Goal: Task Accomplishment & Management: Manage account settings

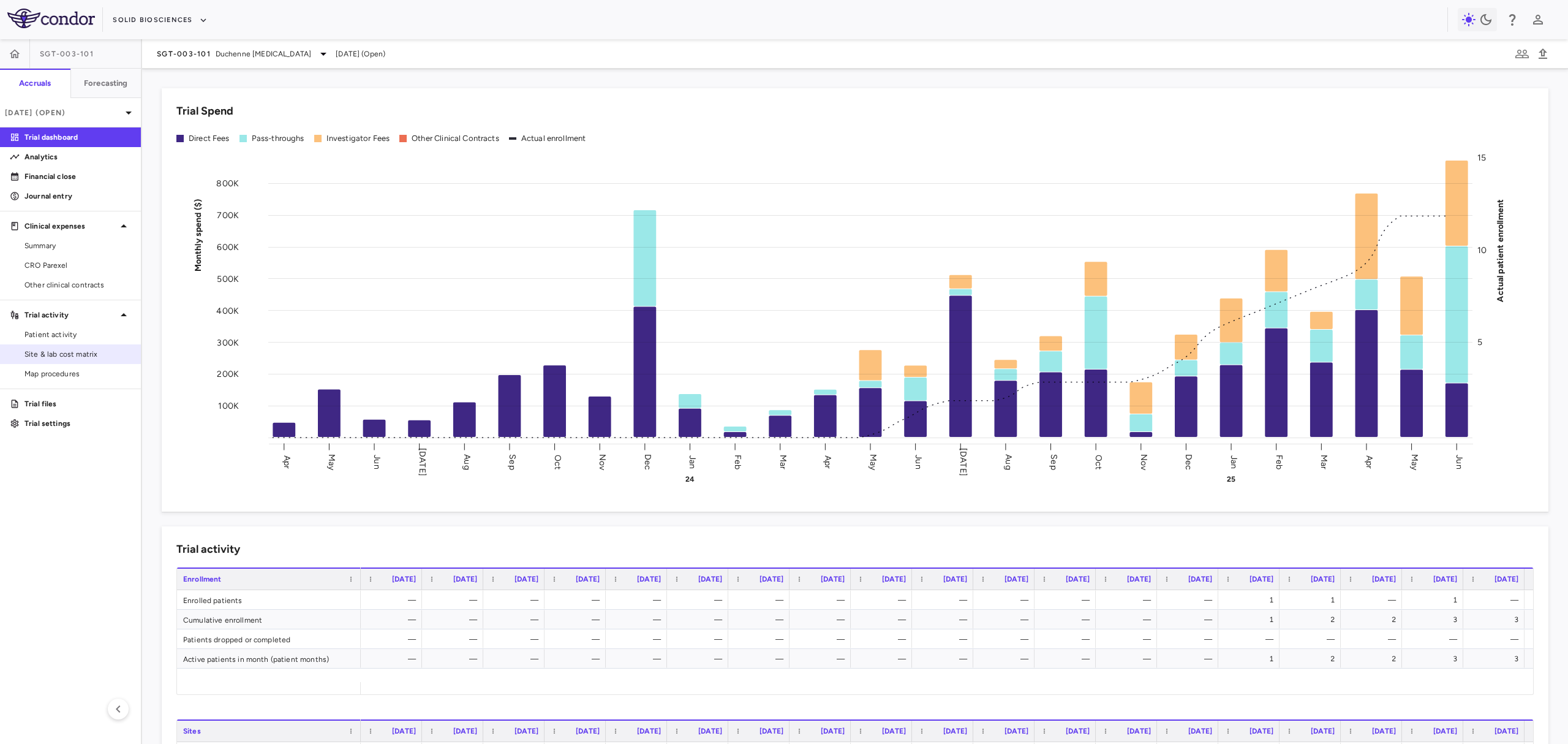
click at [80, 353] on span "Site & lab cost matrix" at bounding box center [77, 354] width 106 height 11
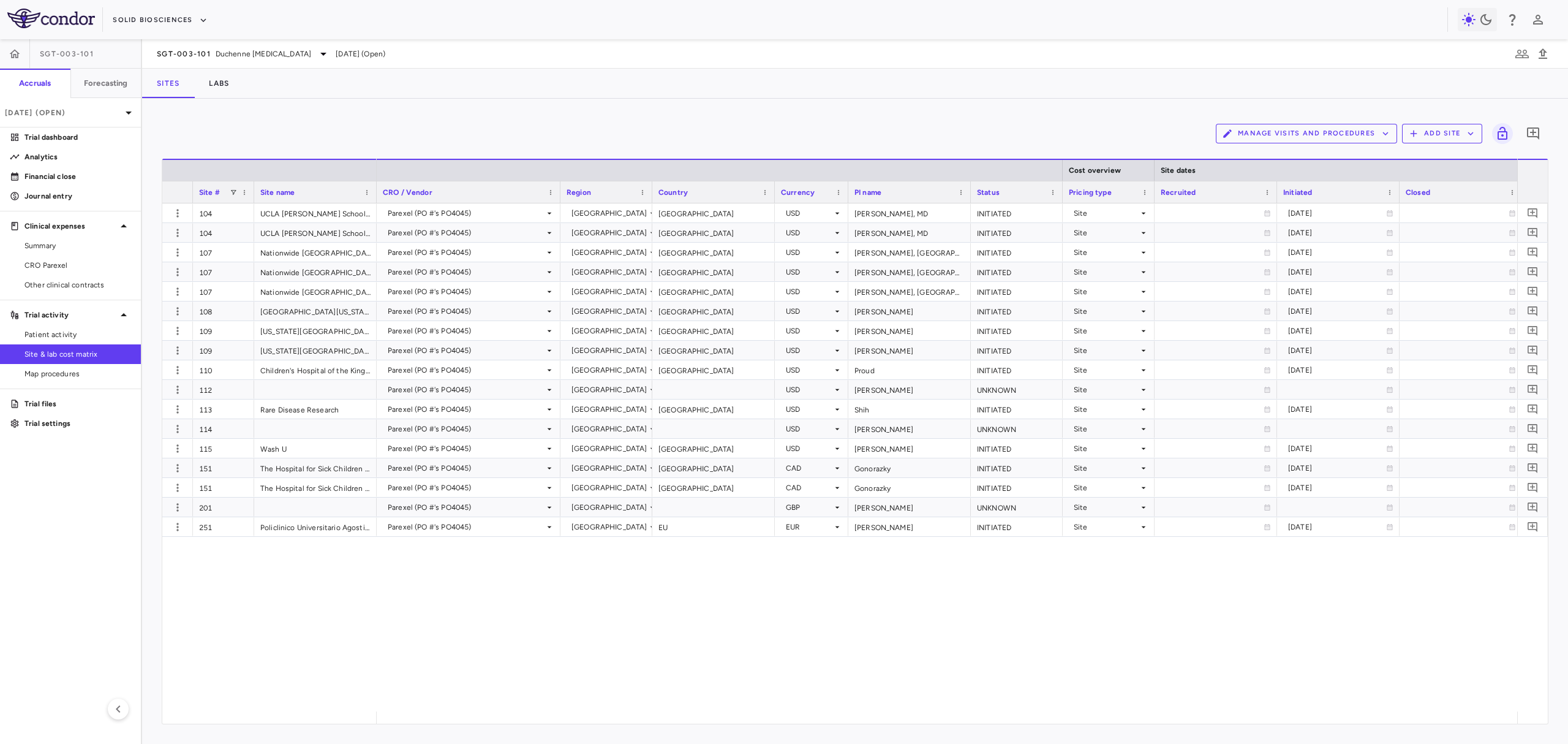
click at [373, 620] on div "104 UCLA [PERSON_NAME] School Of Medicine - Neurology 104 UCLA [PERSON_NAME] Sc…" at bounding box center [855, 457] width 1386 height 508
click at [60, 262] on span "CRO Parexel" at bounding box center [77, 265] width 106 height 11
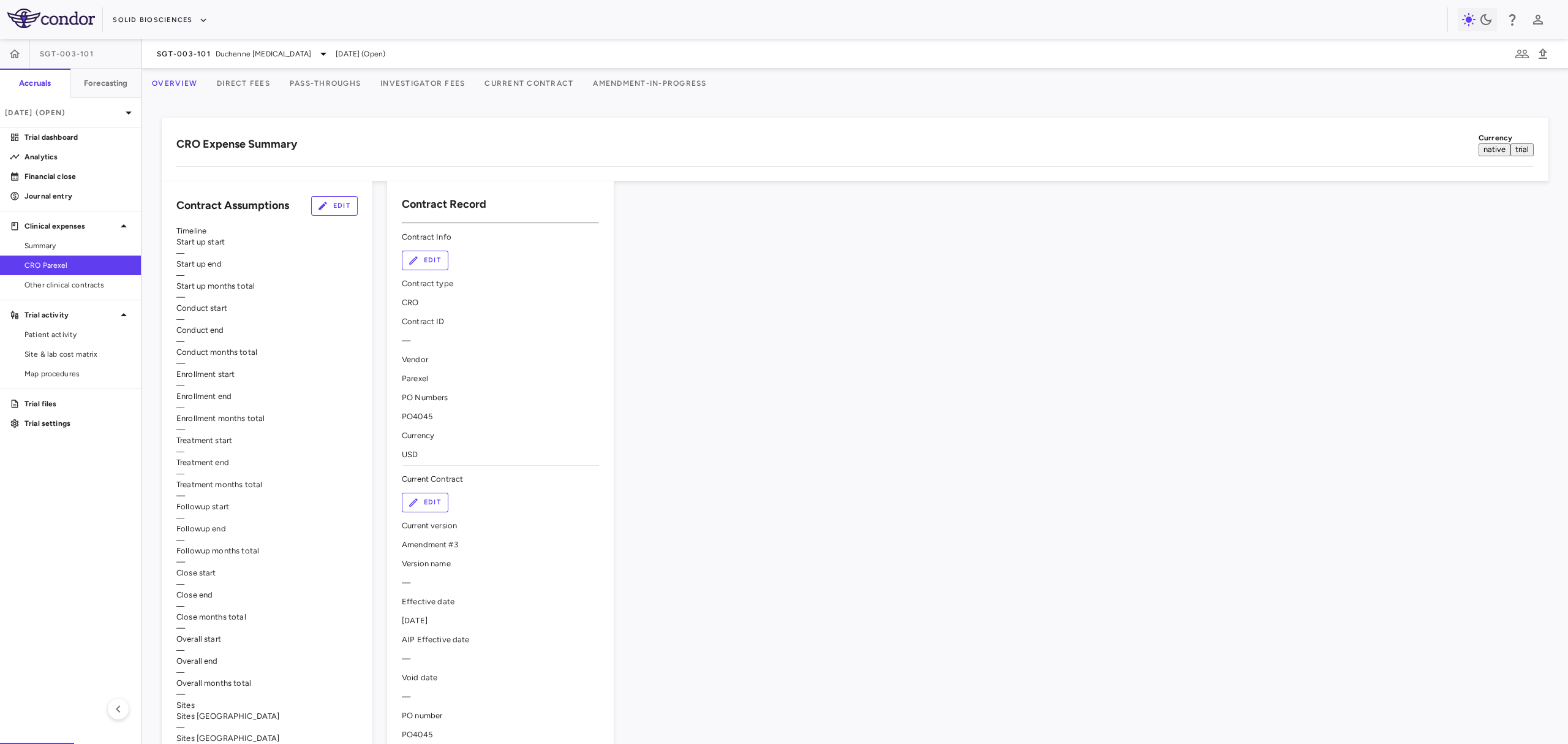
click at [450, 72] on button "Investigator Fees" at bounding box center [423, 83] width 104 height 29
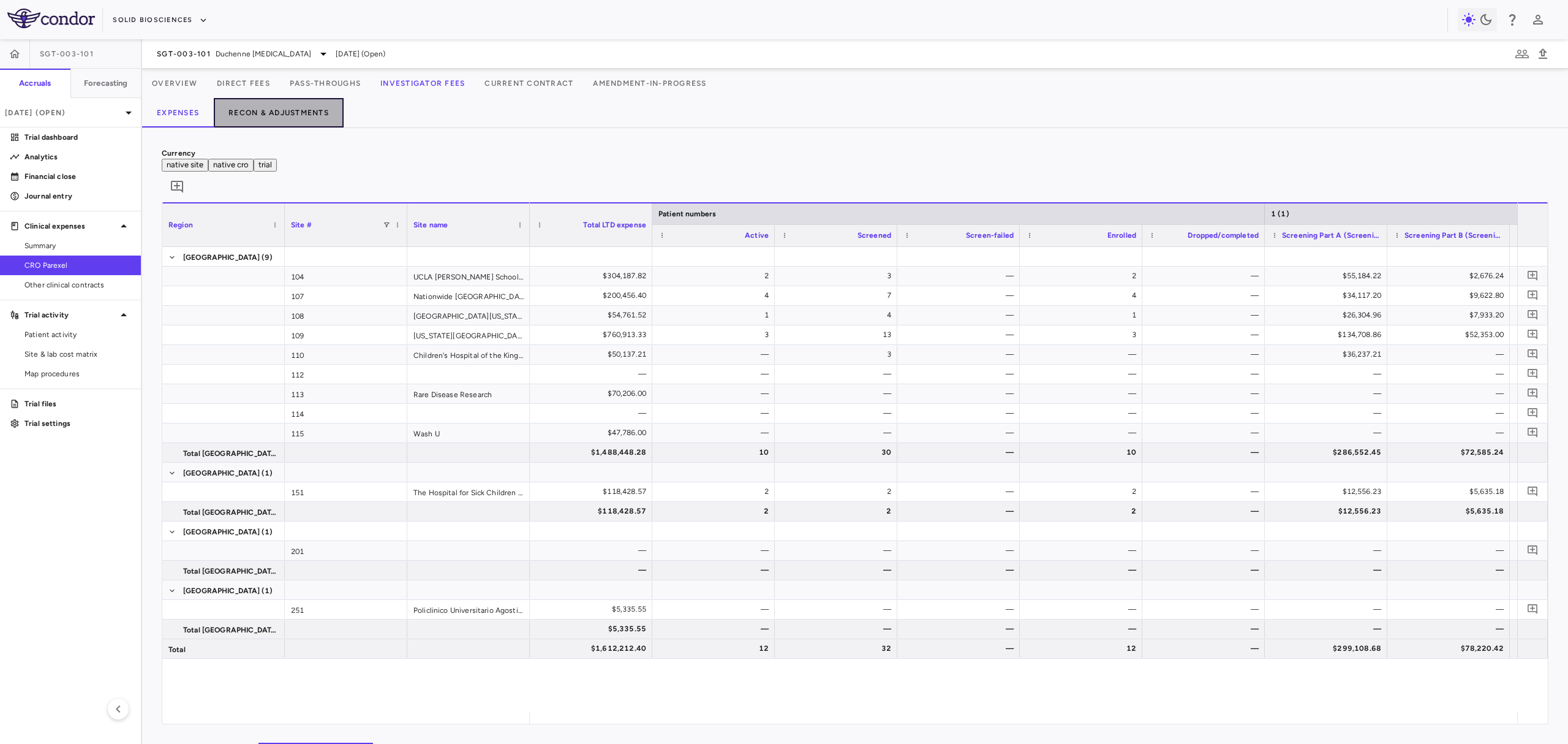
click at [313, 113] on button "Recon & Adjustments" at bounding box center [278, 112] width 130 height 29
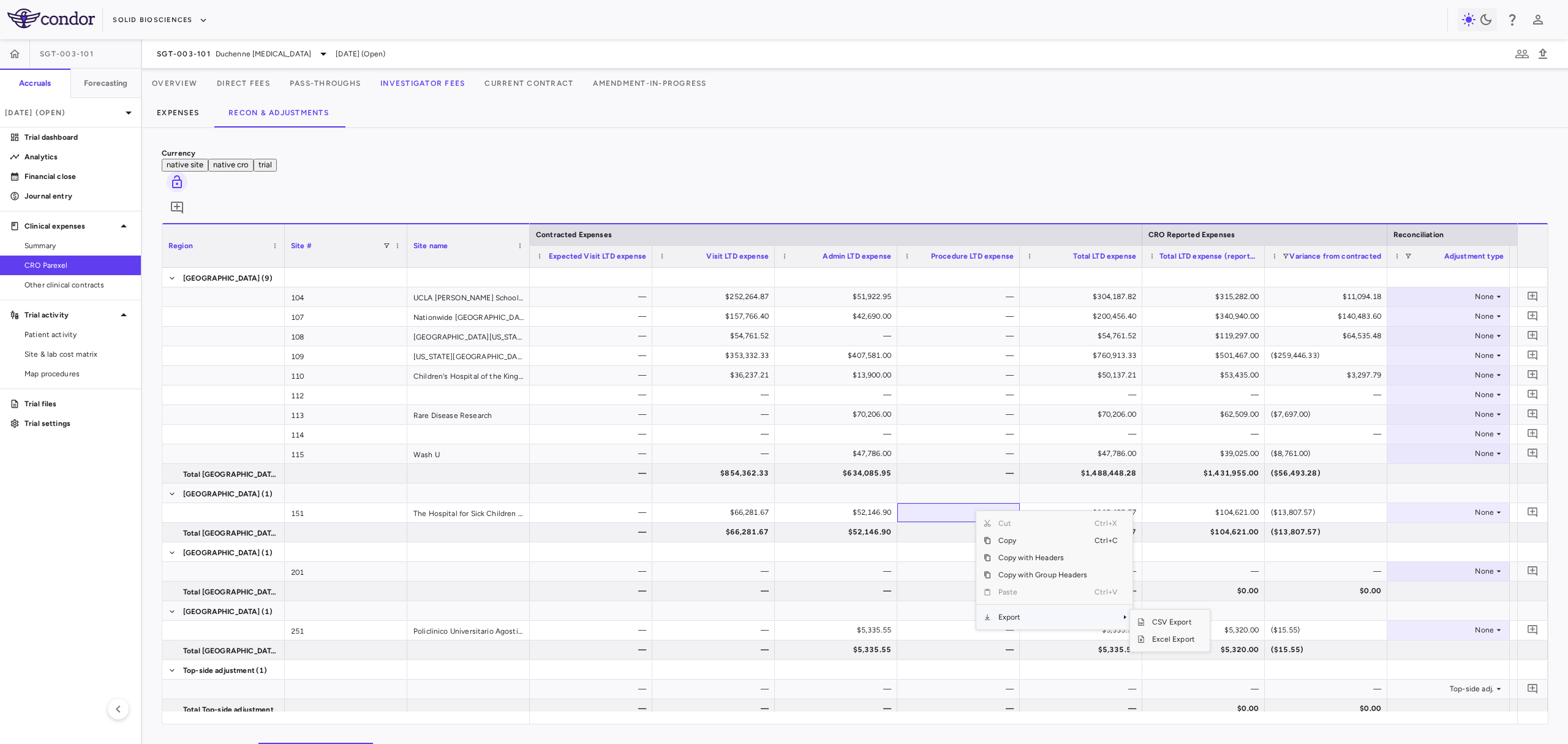
click at [1034, 608] on span "Export" at bounding box center [1042, 617] width 103 height 17
click at [1144, 635] on span "SubMenu" at bounding box center [1141, 639] width 7 height 7
click at [762, 156] on div "Currency native site native cro trial 0" at bounding box center [855, 185] width 1386 height 75
click at [47, 360] on link "Site & lab cost matrix" at bounding box center [70, 354] width 141 height 19
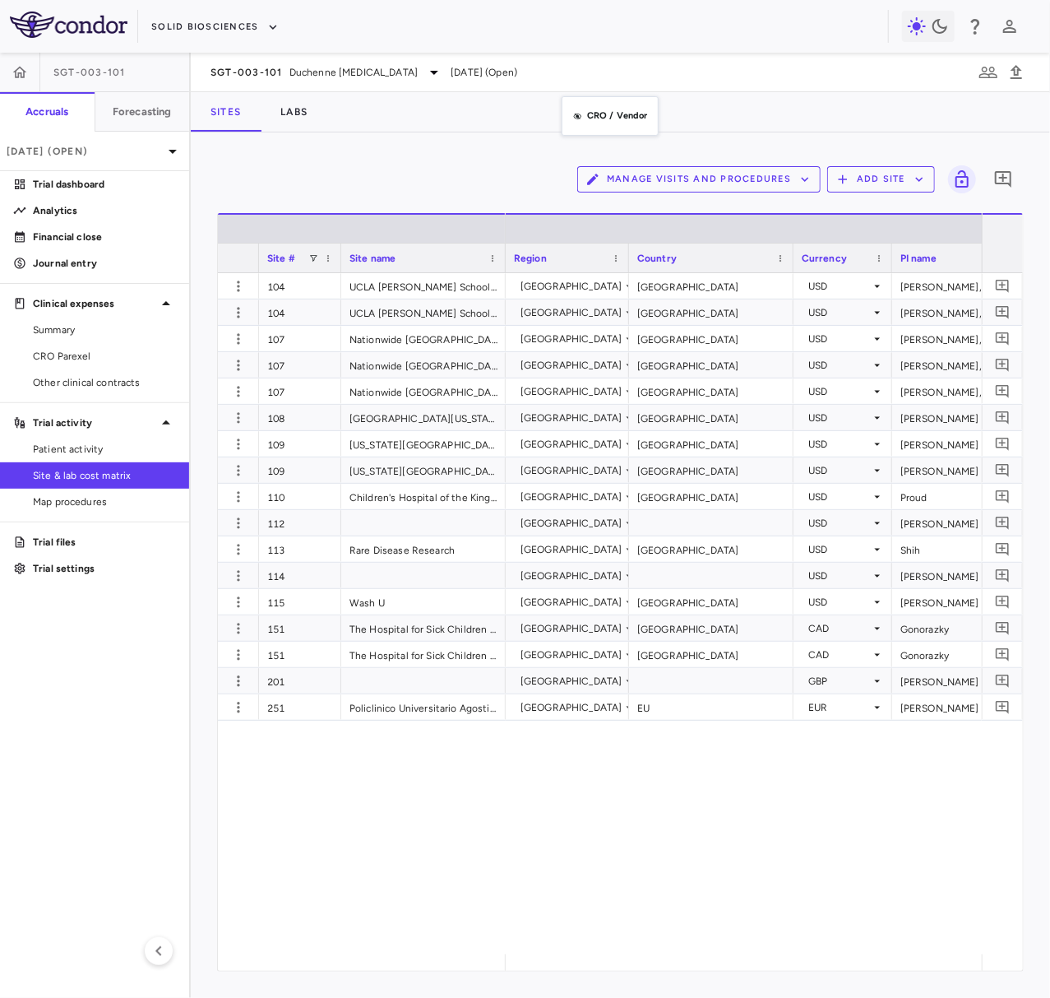
drag, startPoint x: 630, startPoint y: 258, endPoint x: 570, endPoint y: 106, distance: 163.6
click at [337, 260] on div at bounding box center [340, 257] width 7 height 29
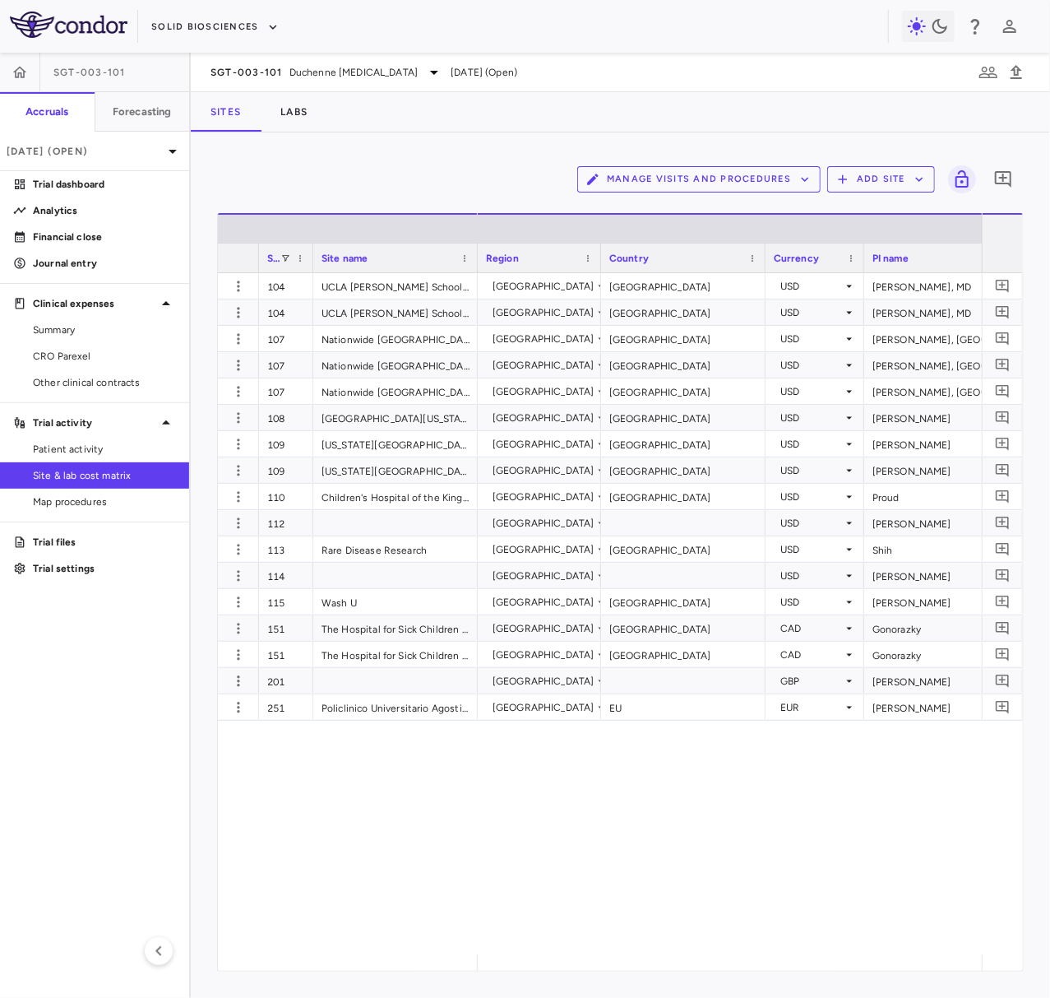
drag, startPoint x: 340, startPoint y: 265, endPoint x: 309, endPoint y: 264, distance: 30.4
click at [309, 264] on div at bounding box center [312, 257] width 7 height 29
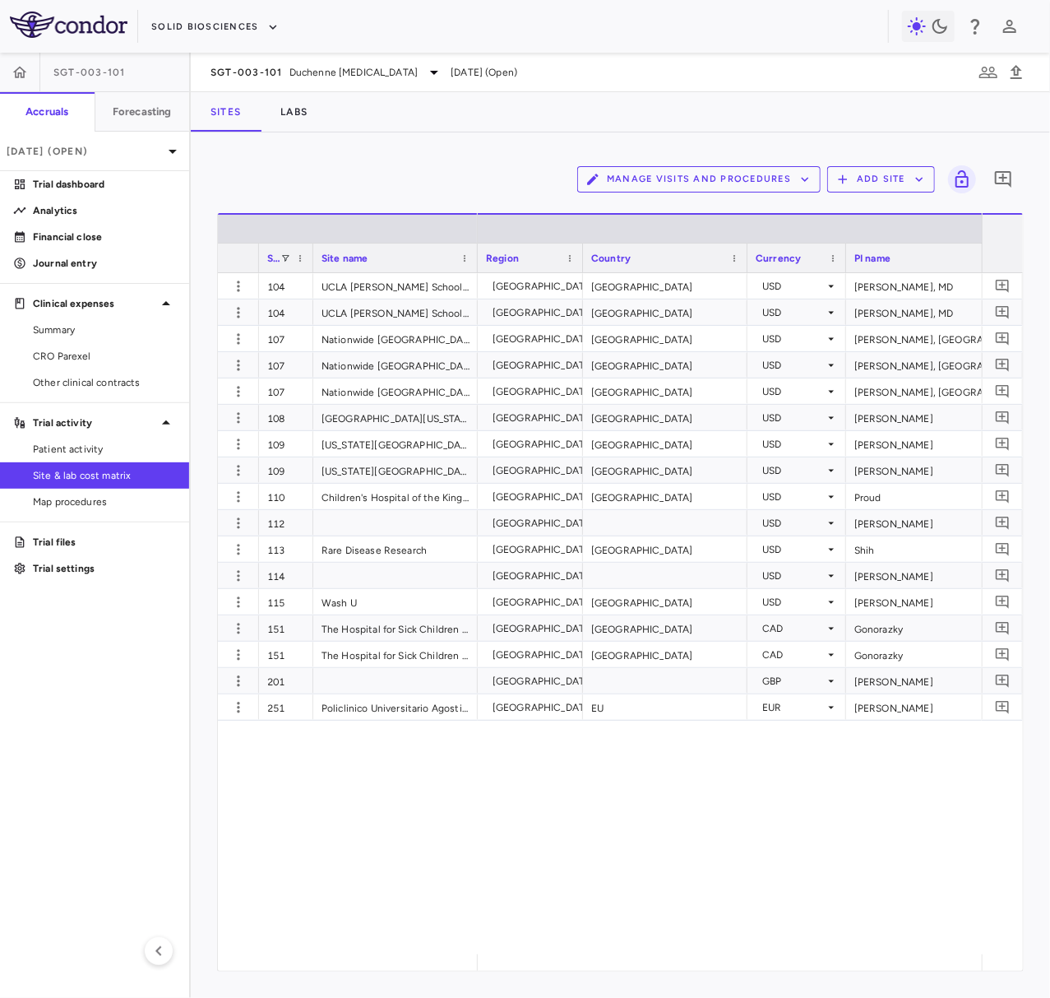
drag, startPoint x: 600, startPoint y: 255, endPoint x: 582, endPoint y: 254, distance: 18.1
click at [582, 254] on div at bounding box center [582, 257] width 7 height 29
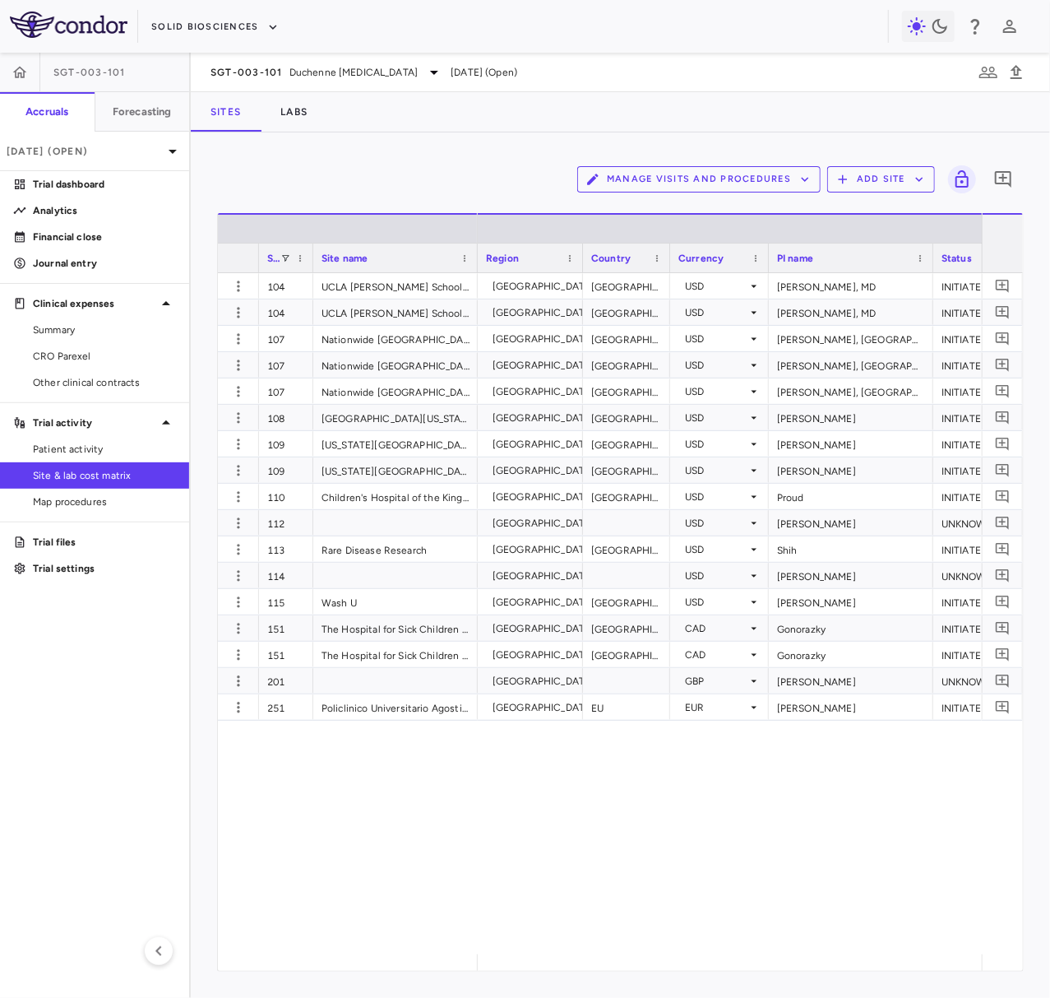
drag, startPoint x: 744, startPoint y: 265, endPoint x: 666, endPoint y: 270, distance: 77.5
click at [666, 270] on div at bounding box center [669, 257] width 7 height 29
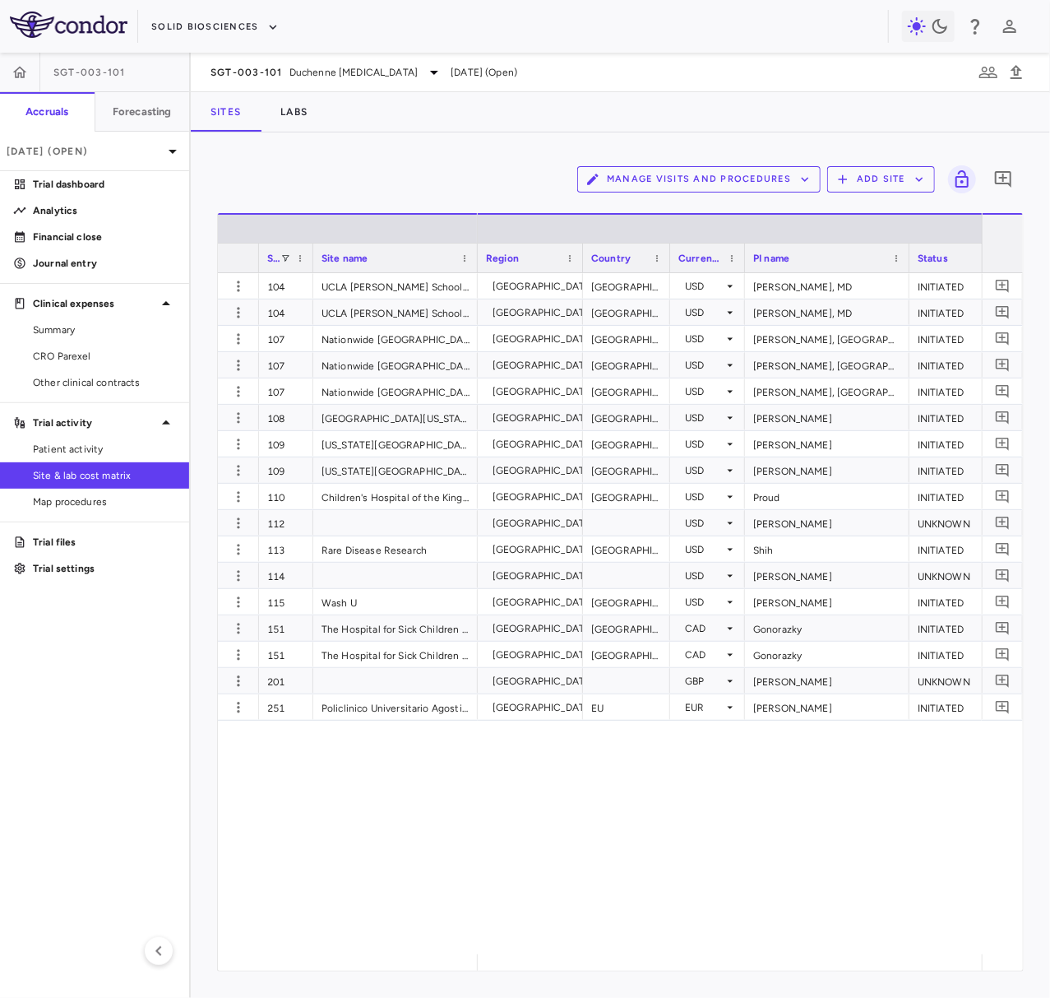
drag, startPoint x: 765, startPoint y: 260, endPoint x: 741, endPoint y: 261, distance: 23.9
click at [741, 261] on div at bounding box center [744, 257] width 7 height 29
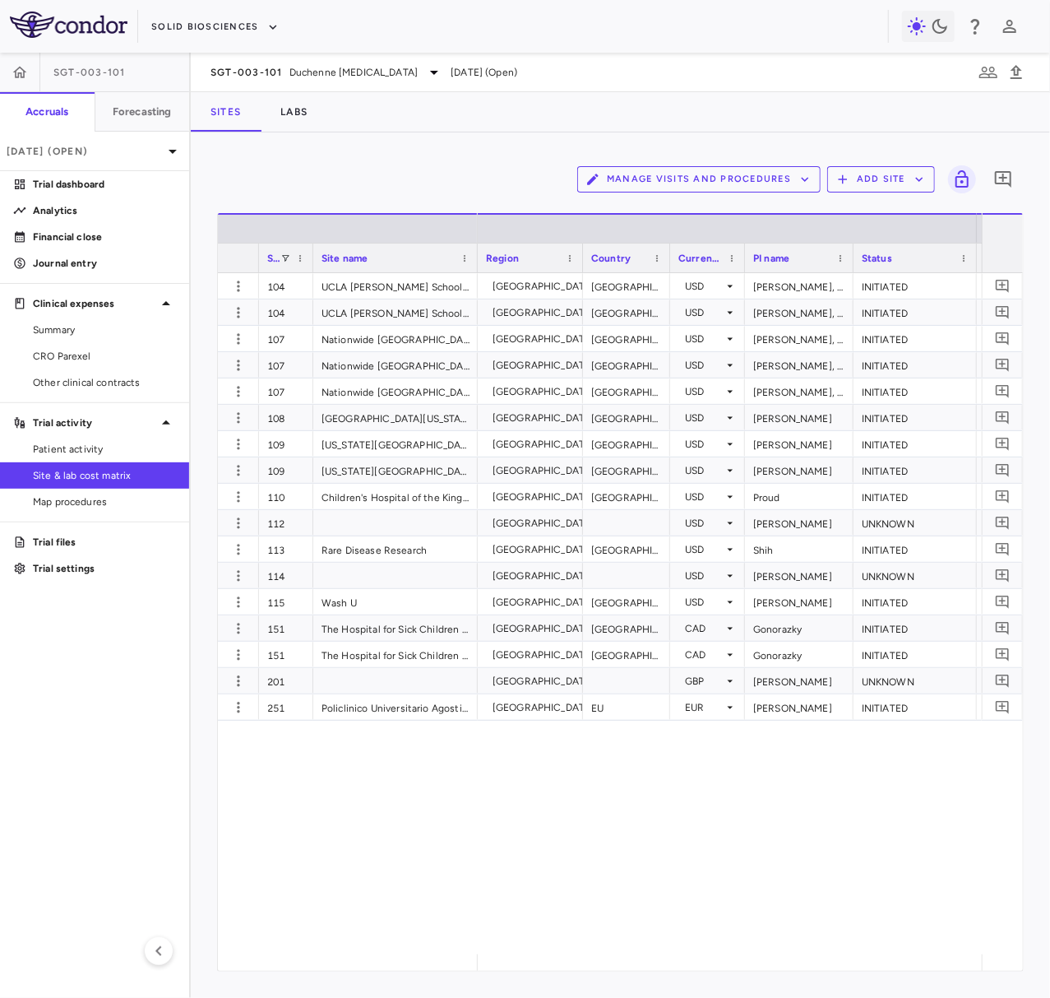
drag, startPoint x: 908, startPoint y: 263, endPoint x: 850, endPoint y: 260, distance: 57.7
click at [850, 260] on div at bounding box center [853, 257] width 7 height 29
drag, startPoint x: 974, startPoint y: 252, endPoint x: 926, endPoint y: 253, distance: 47.7
click at [926, 253] on div at bounding box center [928, 257] width 7 height 29
click at [158, 948] on icon "button" at bounding box center [159, 951] width 20 height 20
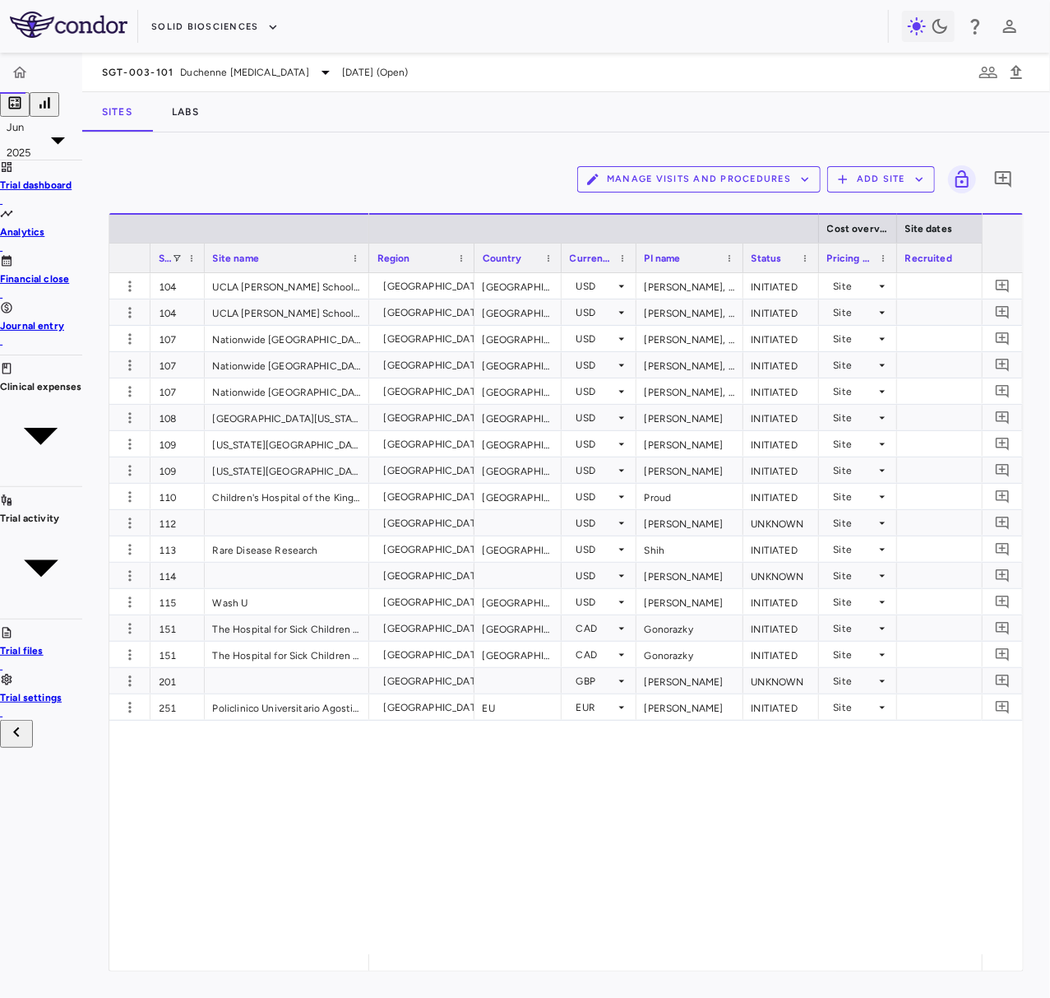
drag, startPoint x: 912, startPoint y: 255, endPoint x: 865, endPoint y: 251, distance: 47.1
click at [893, 251] on div at bounding box center [896, 257] width 7 height 29
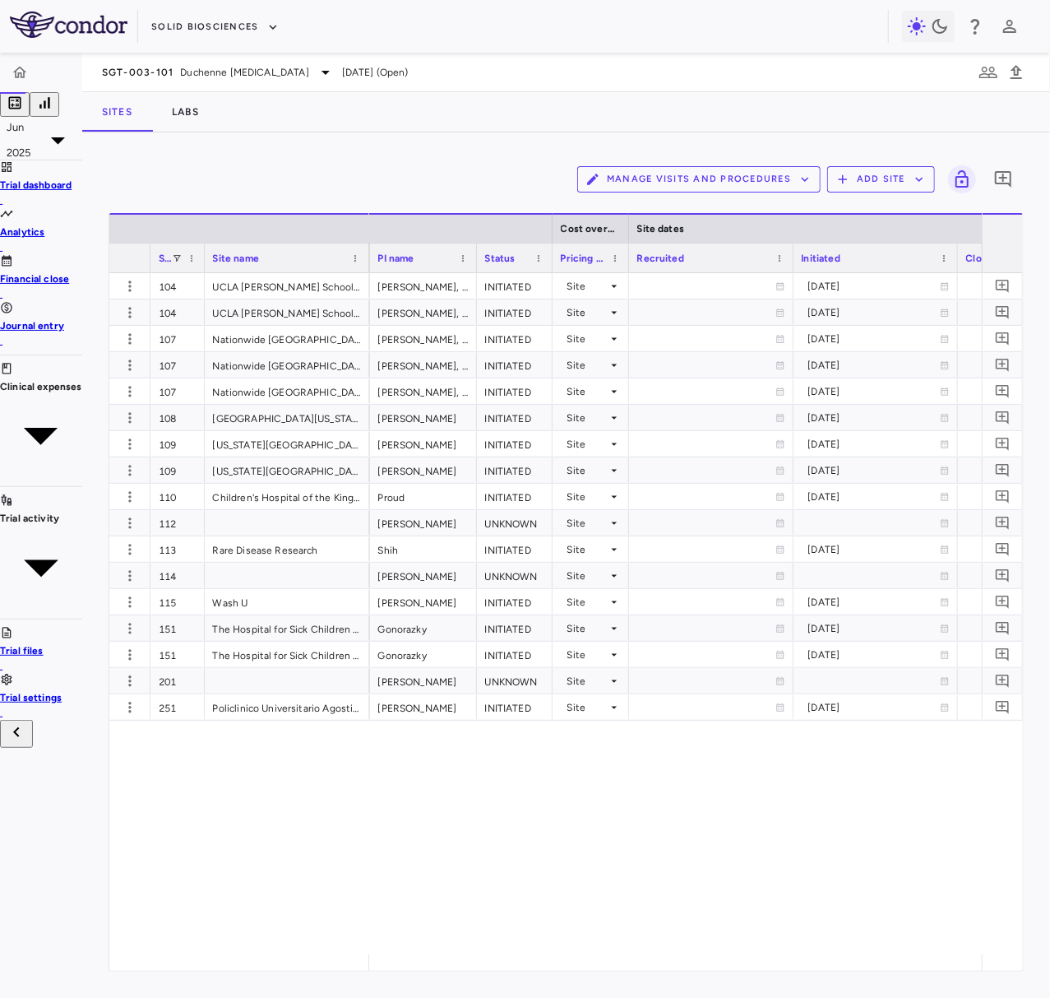
scroll to position [0, 339]
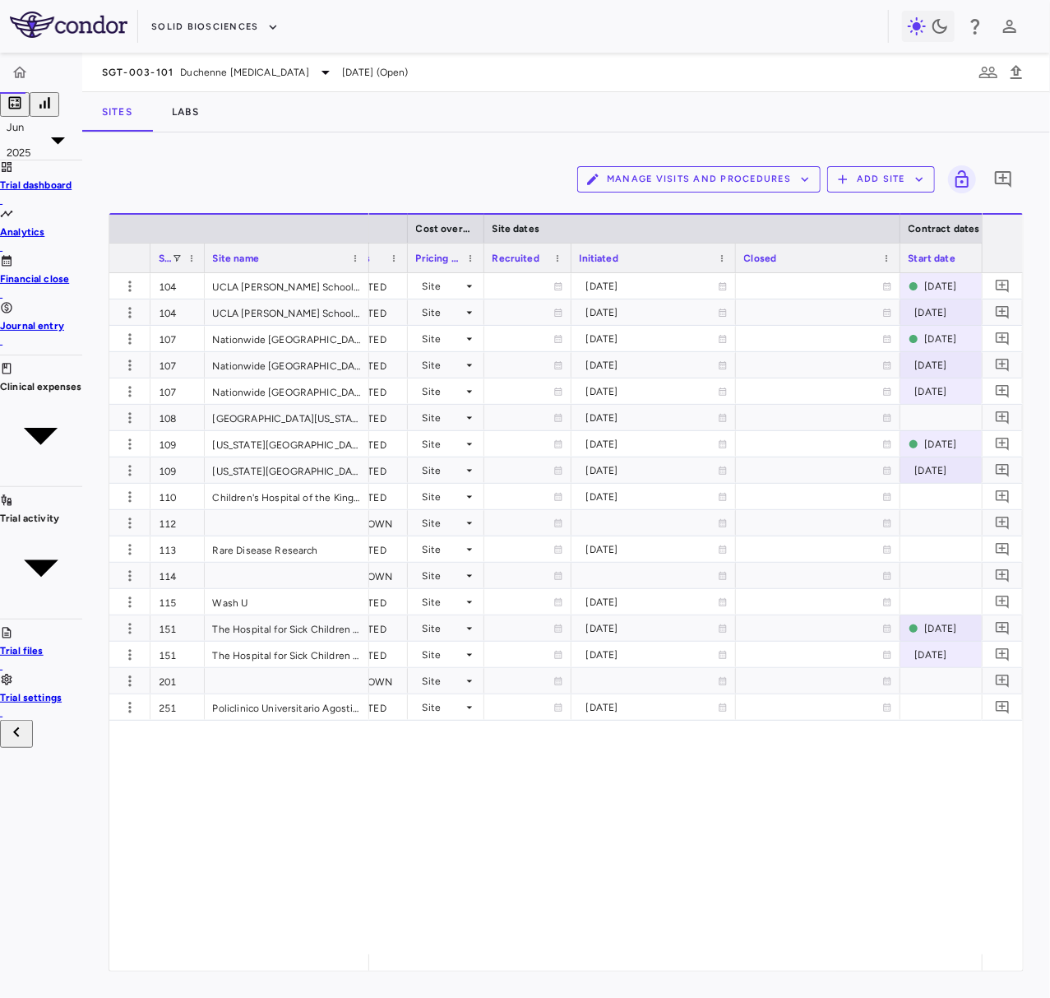
drag, startPoint x: 615, startPoint y: 255, endPoint x: 534, endPoint y: 257, distance: 81.5
click at [568, 257] on div at bounding box center [571, 257] width 7 height 29
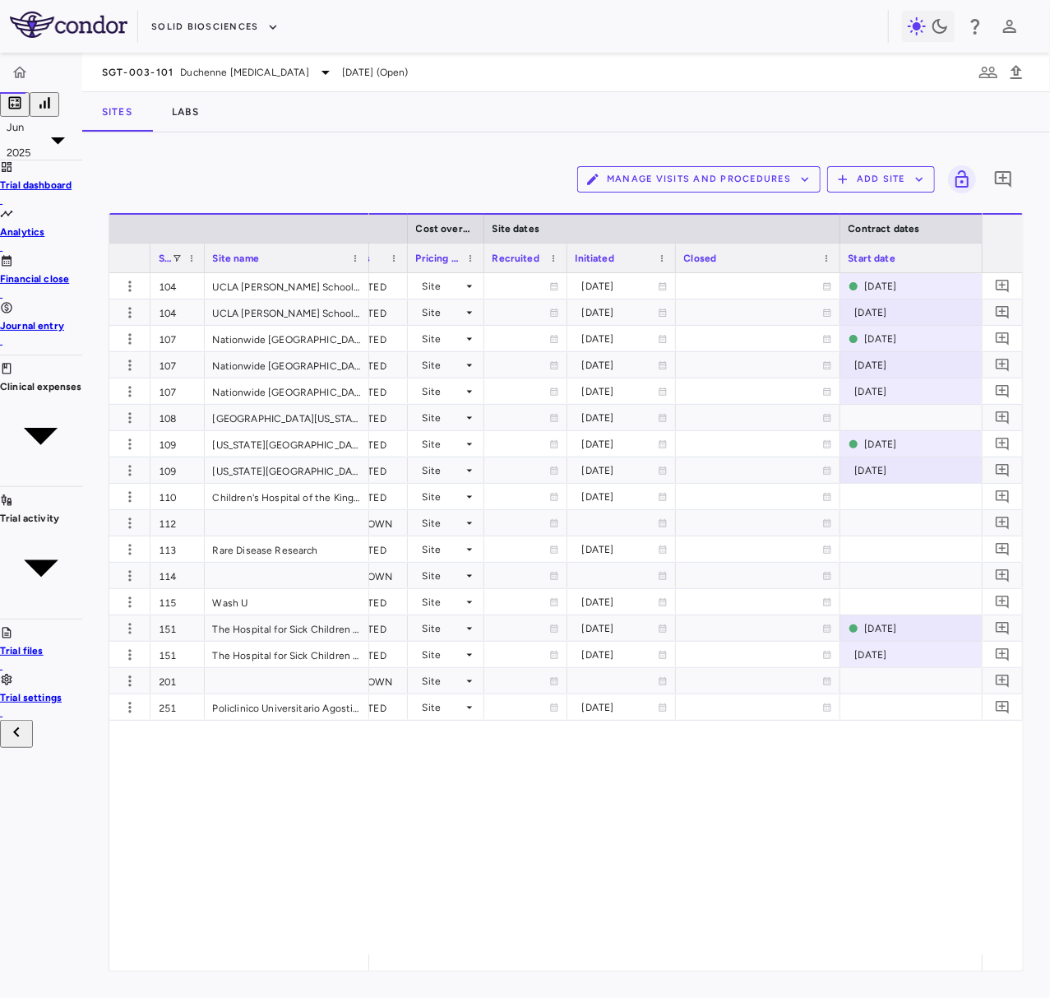
drag, startPoint x: 698, startPoint y: 257, endPoint x: 642, endPoint y: 254, distance: 56.0
click at [672, 254] on div at bounding box center [675, 257] width 7 height 29
click at [804, 255] on div "Closed" at bounding box center [758, 258] width 165 height 30
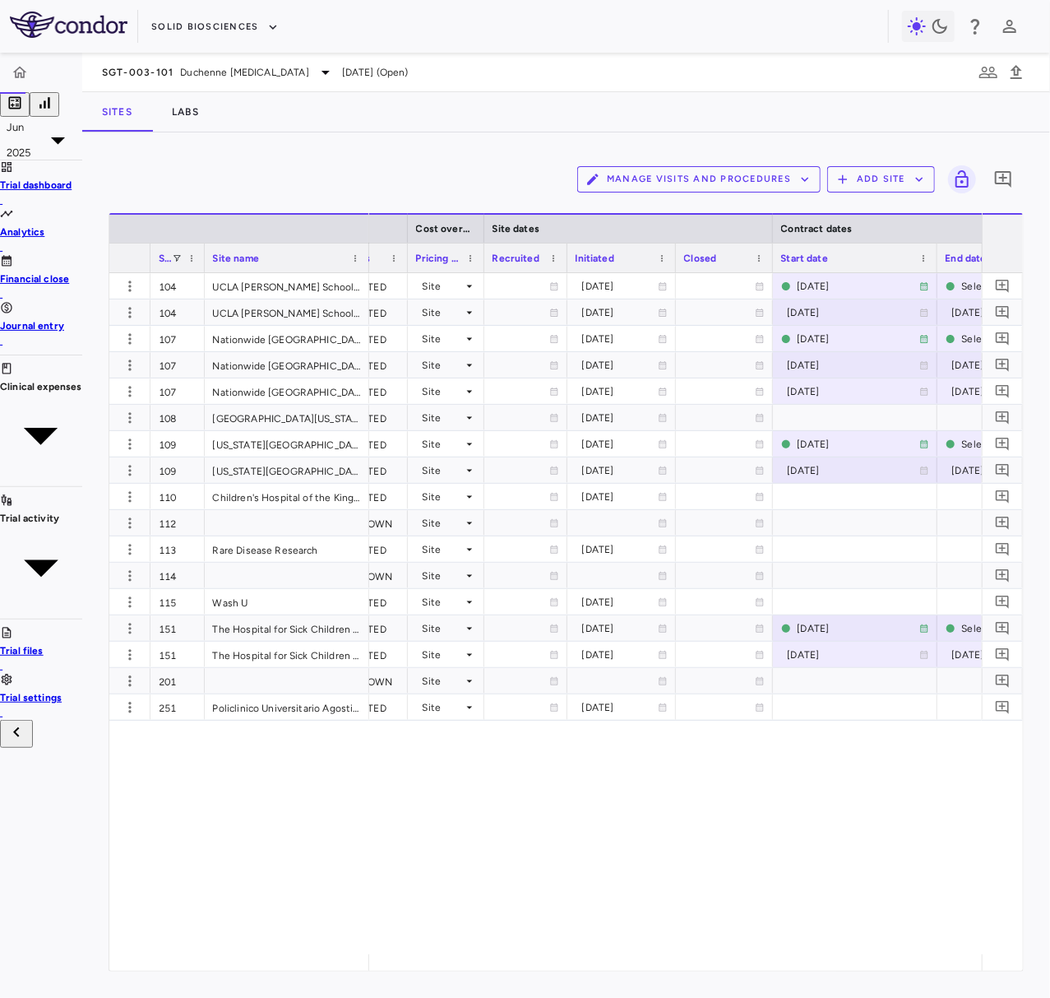
drag, startPoint x: 809, startPoint y: 257, endPoint x: 747, endPoint y: 263, distance: 62.9
click at [769, 263] on div at bounding box center [772, 257] width 7 height 29
click at [943, 257] on div "End date" at bounding box center [1025, 258] width 165 height 30
click at [938, 257] on div at bounding box center [941, 257] width 7 height 29
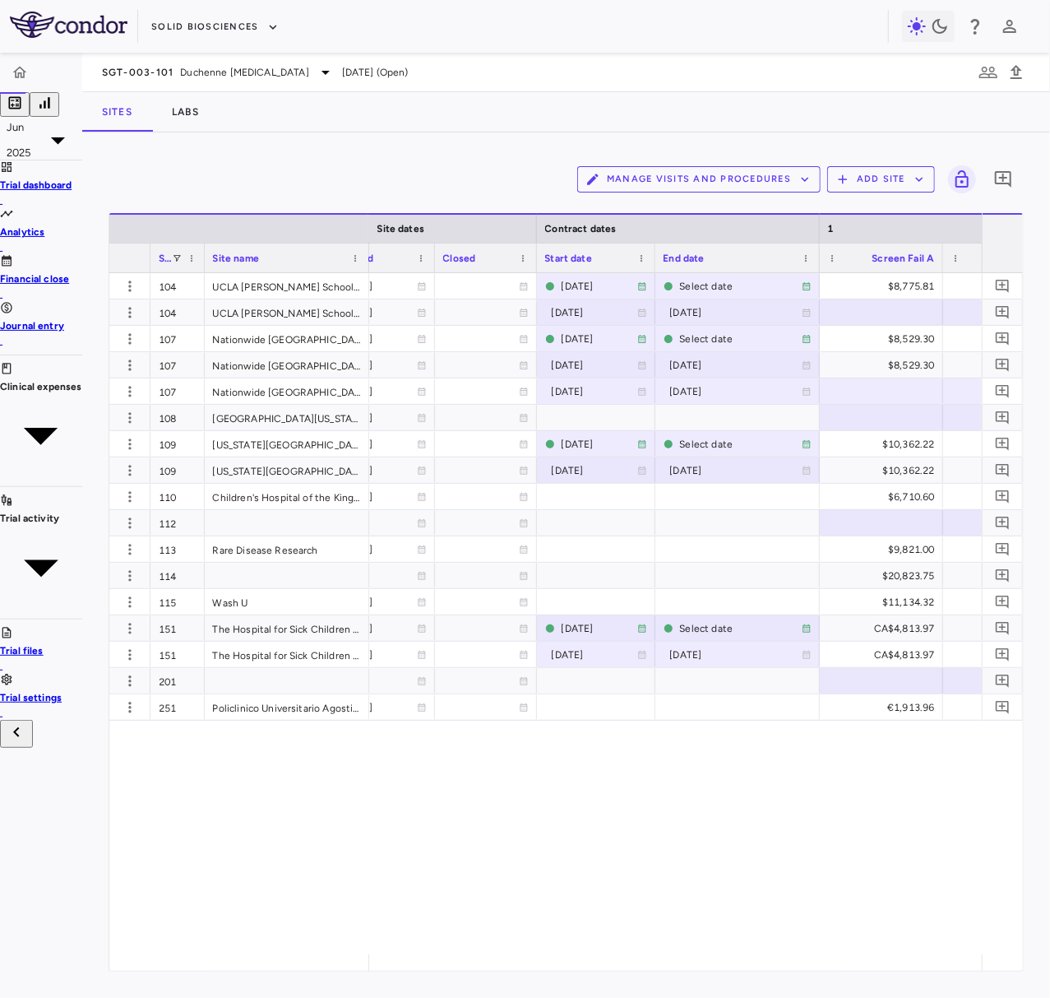
scroll to position [0, 711]
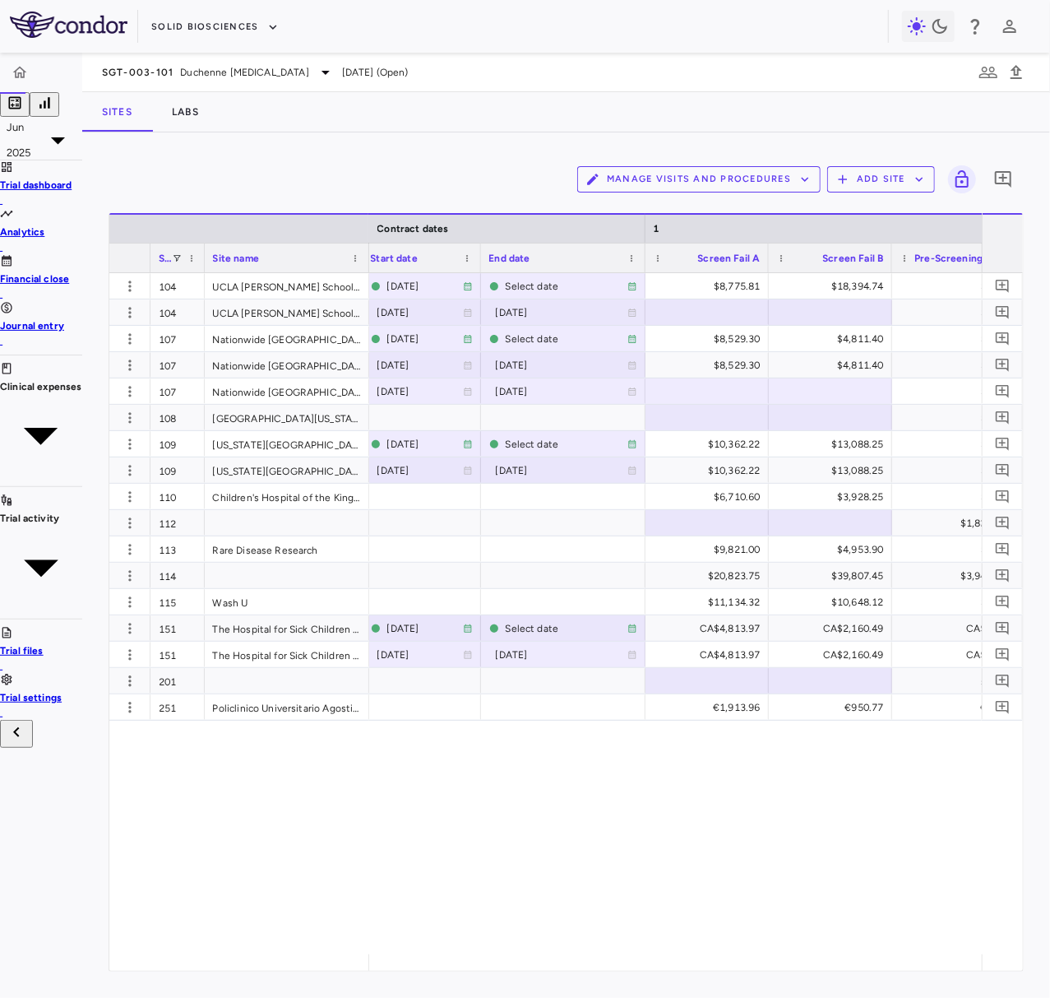
click at [642, 255] on div at bounding box center [645, 257] width 7 height 29
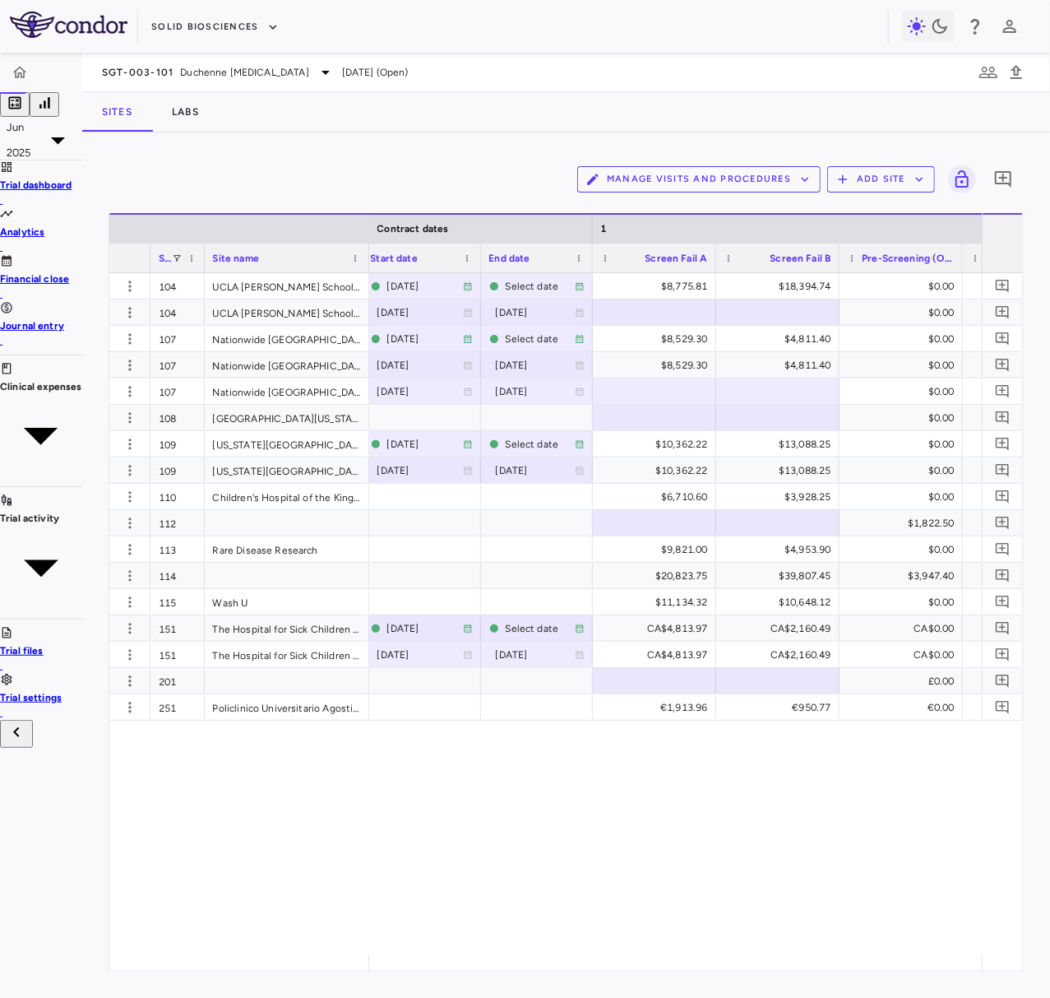
click at [836, 255] on div at bounding box center [839, 257] width 7 height 29
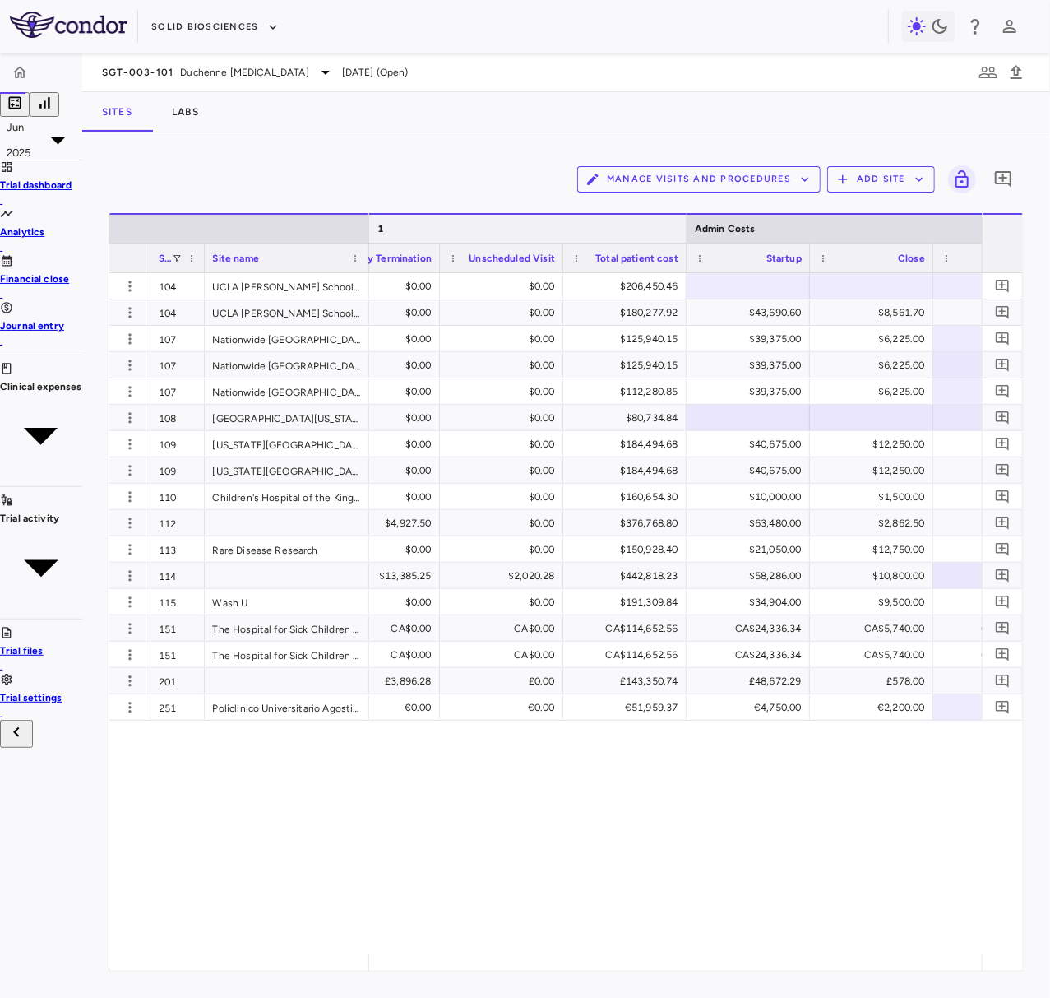
click at [683, 234] on div at bounding box center [686, 229] width 7 height 28
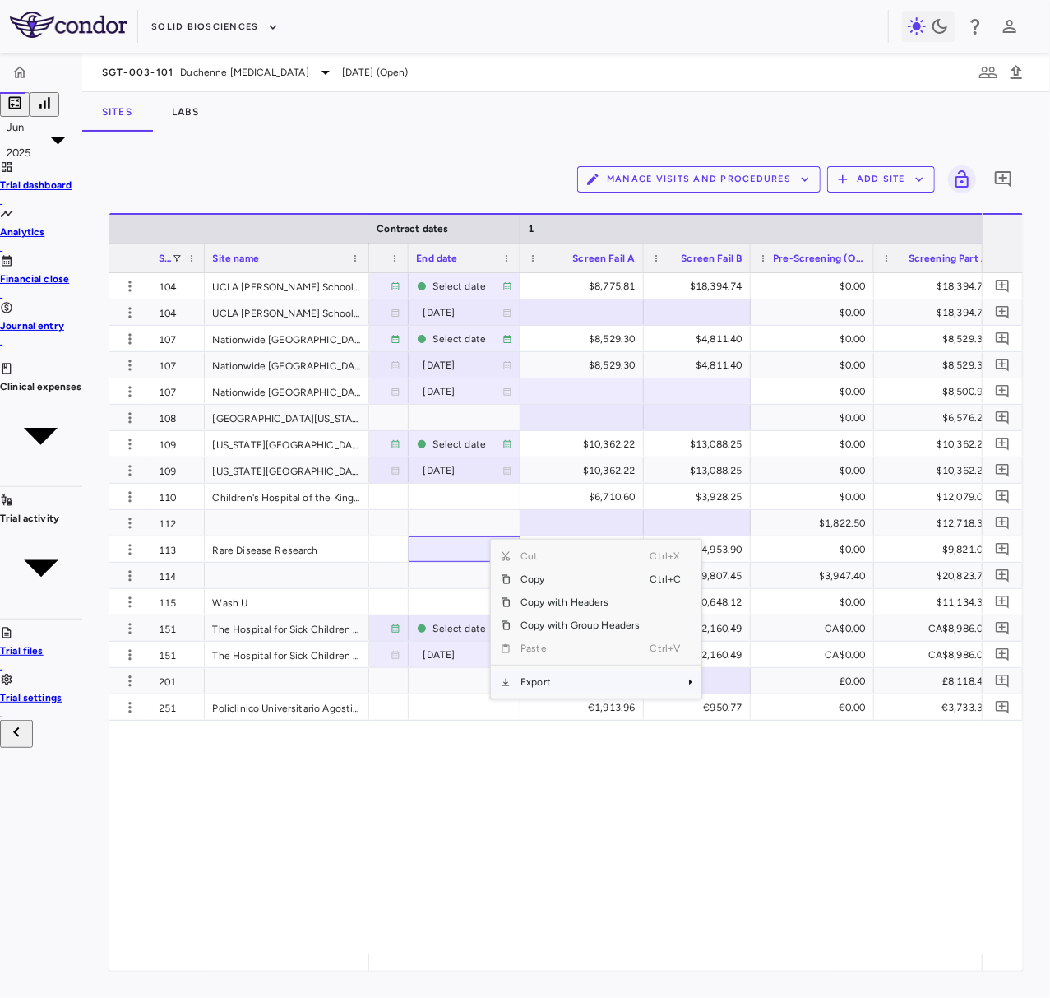
click at [533, 679] on span "Export" at bounding box center [580, 681] width 139 height 23
click at [727, 714] on span "Excel Export" at bounding box center [756, 710] width 77 height 23
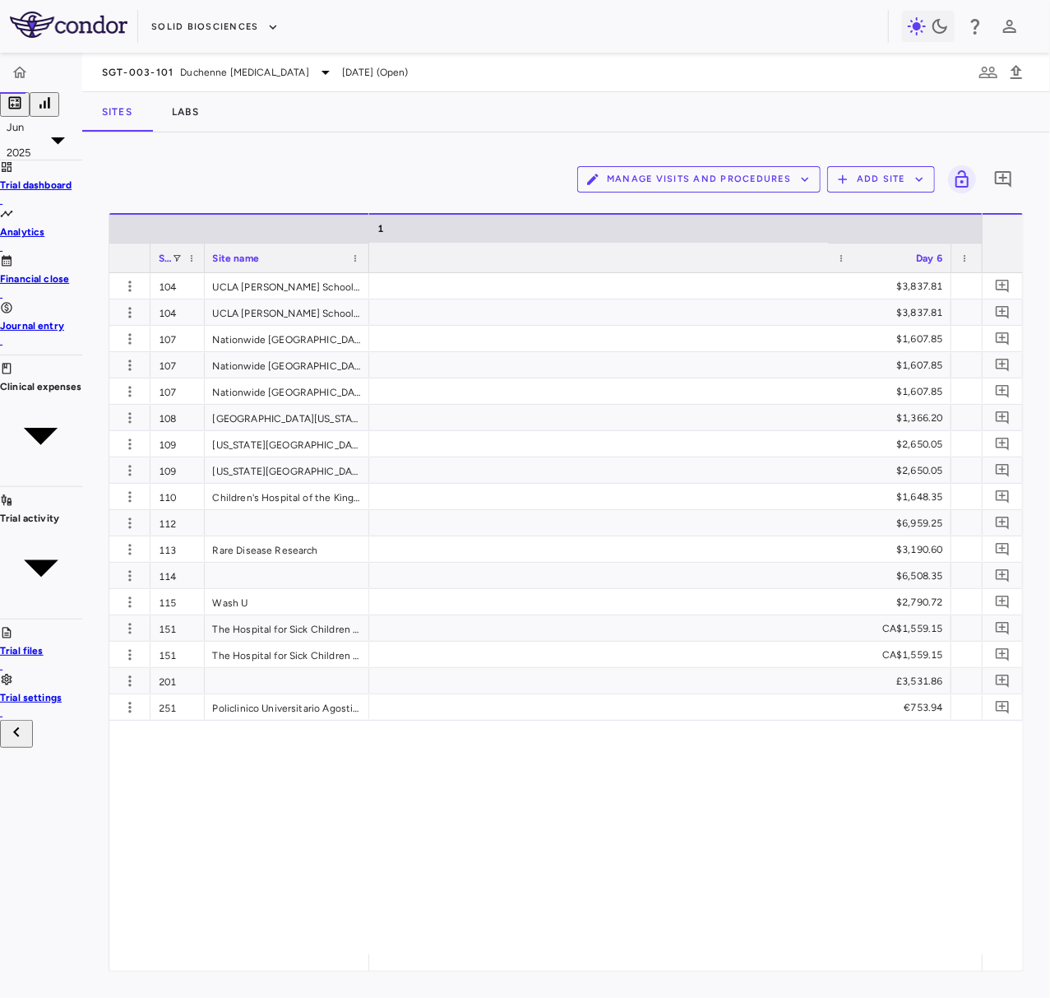
scroll to position [0, 2963]
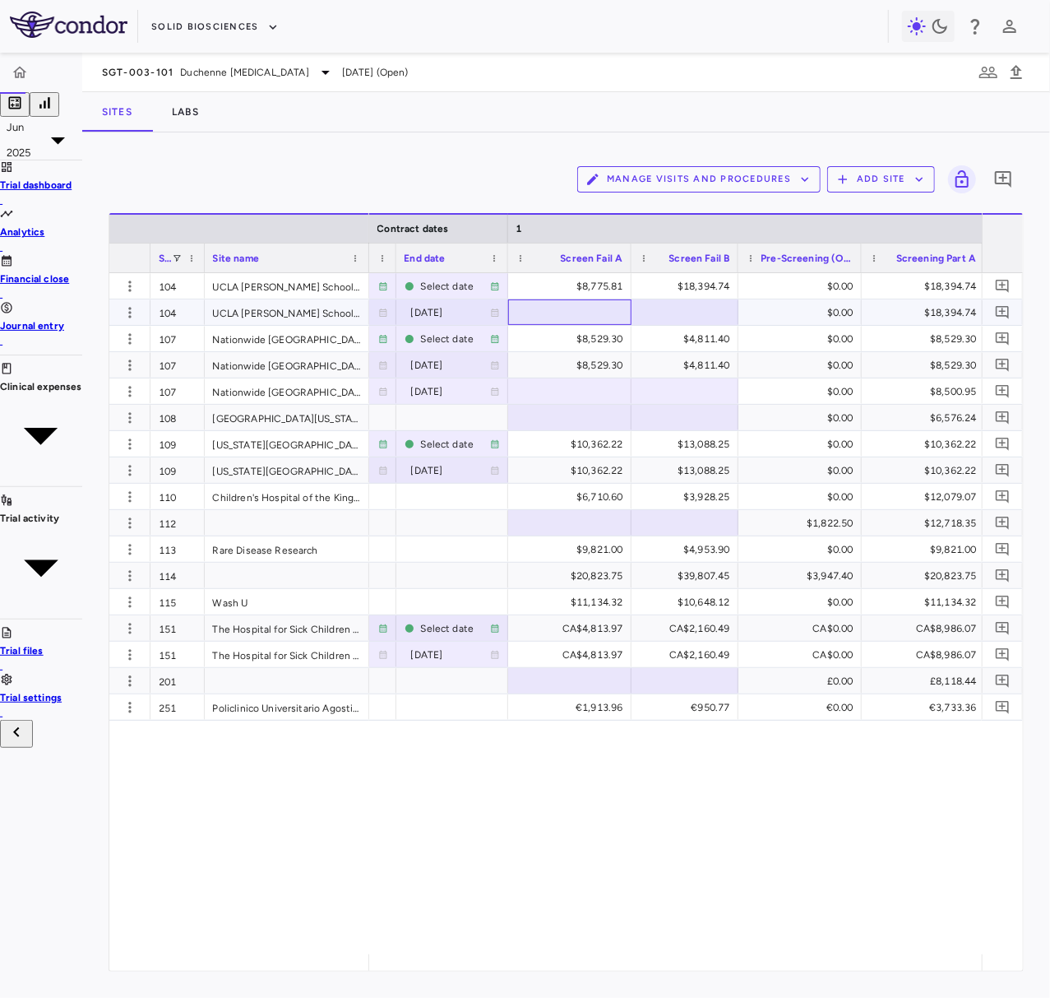
click at [528, 313] on div at bounding box center [570, 312] width 107 height 24
type input "*******"
click at [676, 320] on div at bounding box center [685, 312] width 90 height 24
type input "********"
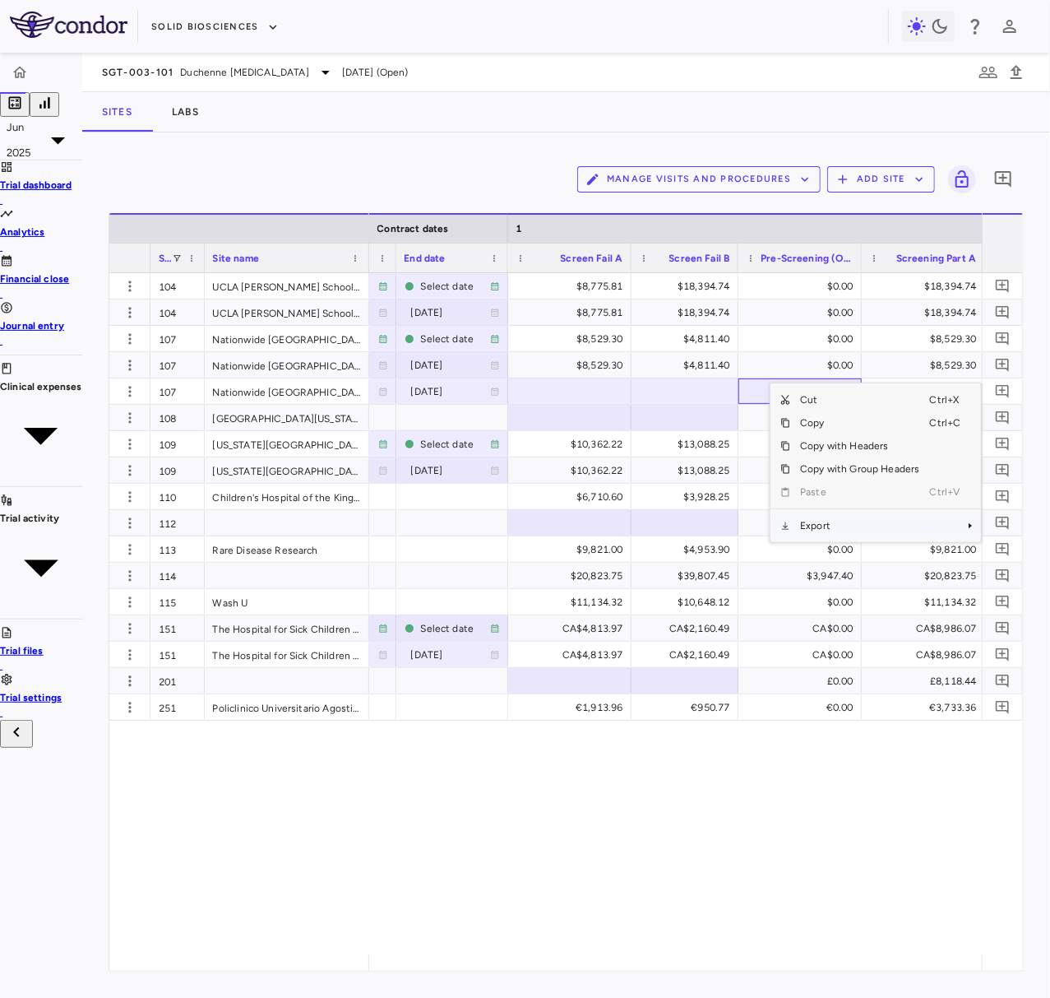
click at [795, 521] on span "Export" at bounding box center [859, 525] width 139 height 23
click at [804, 524] on span "Export" at bounding box center [859, 525] width 139 height 23
click at [686, 554] on span "Excel Export" at bounding box center [724, 554] width 77 height 23
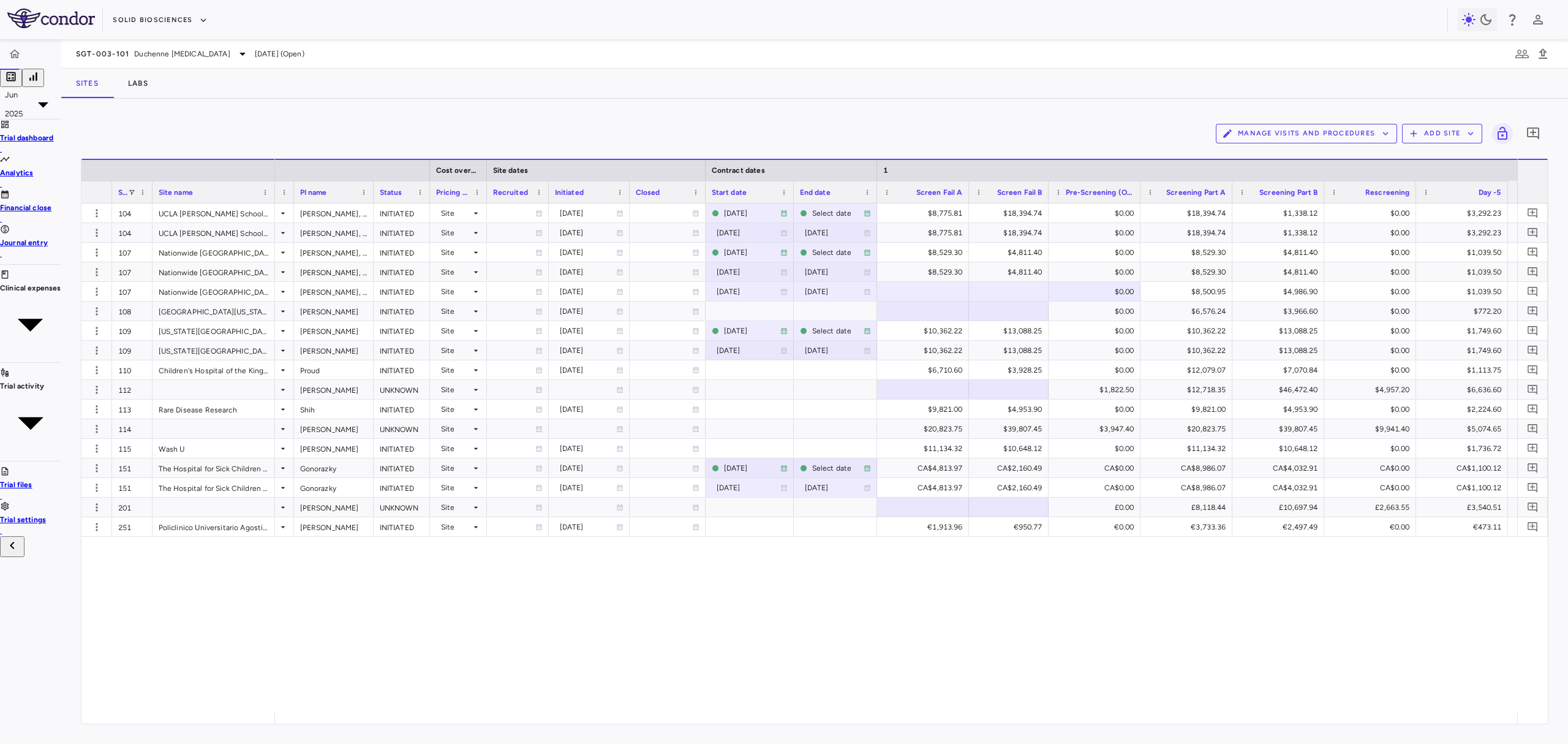
scroll to position [0, 0]
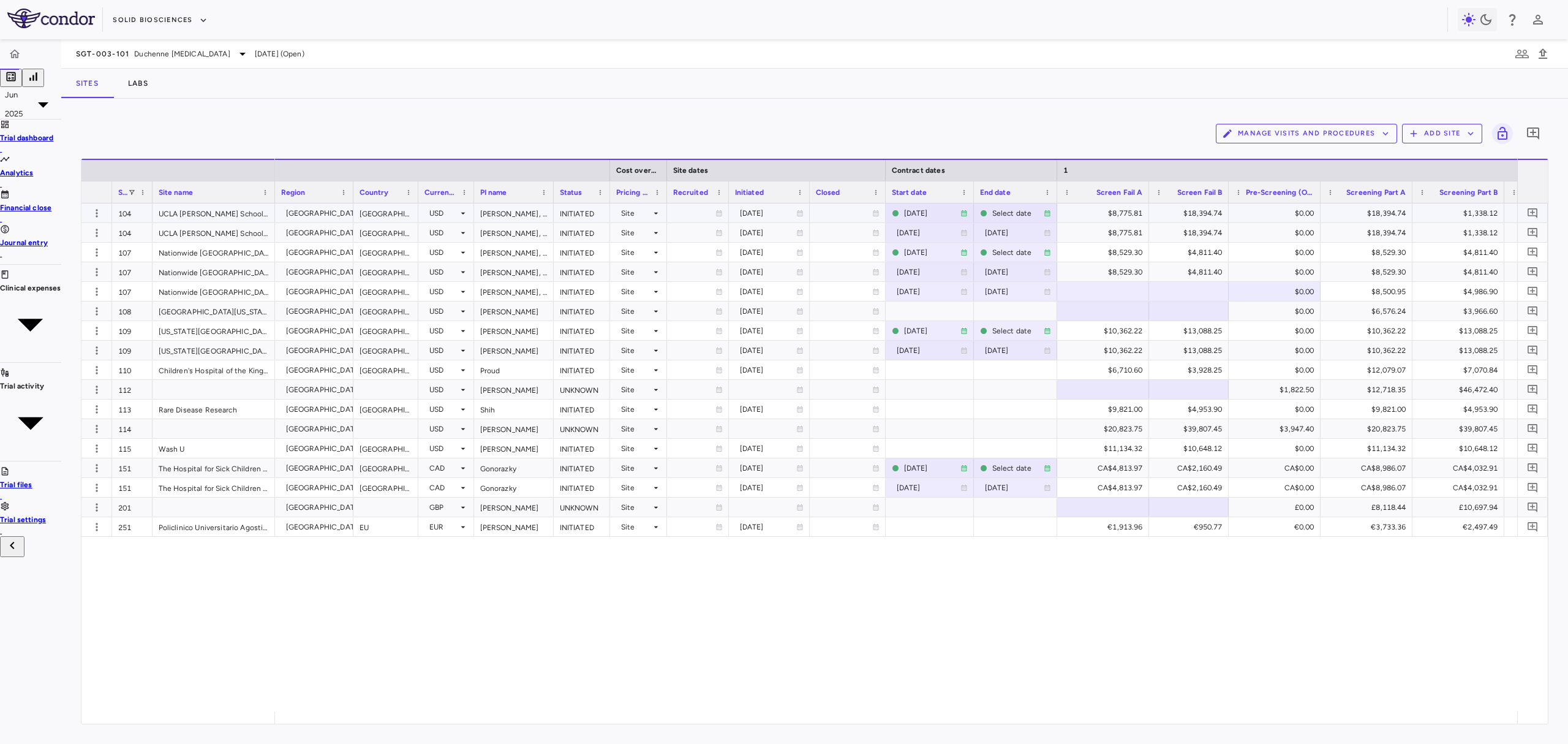
click at [1083, 209] on div "$8,775.81" at bounding box center [1105, 213] width 74 height 19
drag, startPoint x: 1083, startPoint y: 214, endPoint x: 1126, endPoint y: 212, distance: 43.0
click at [1126, 307] on input "*******" at bounding box center [1109, 313] width 78 height 12
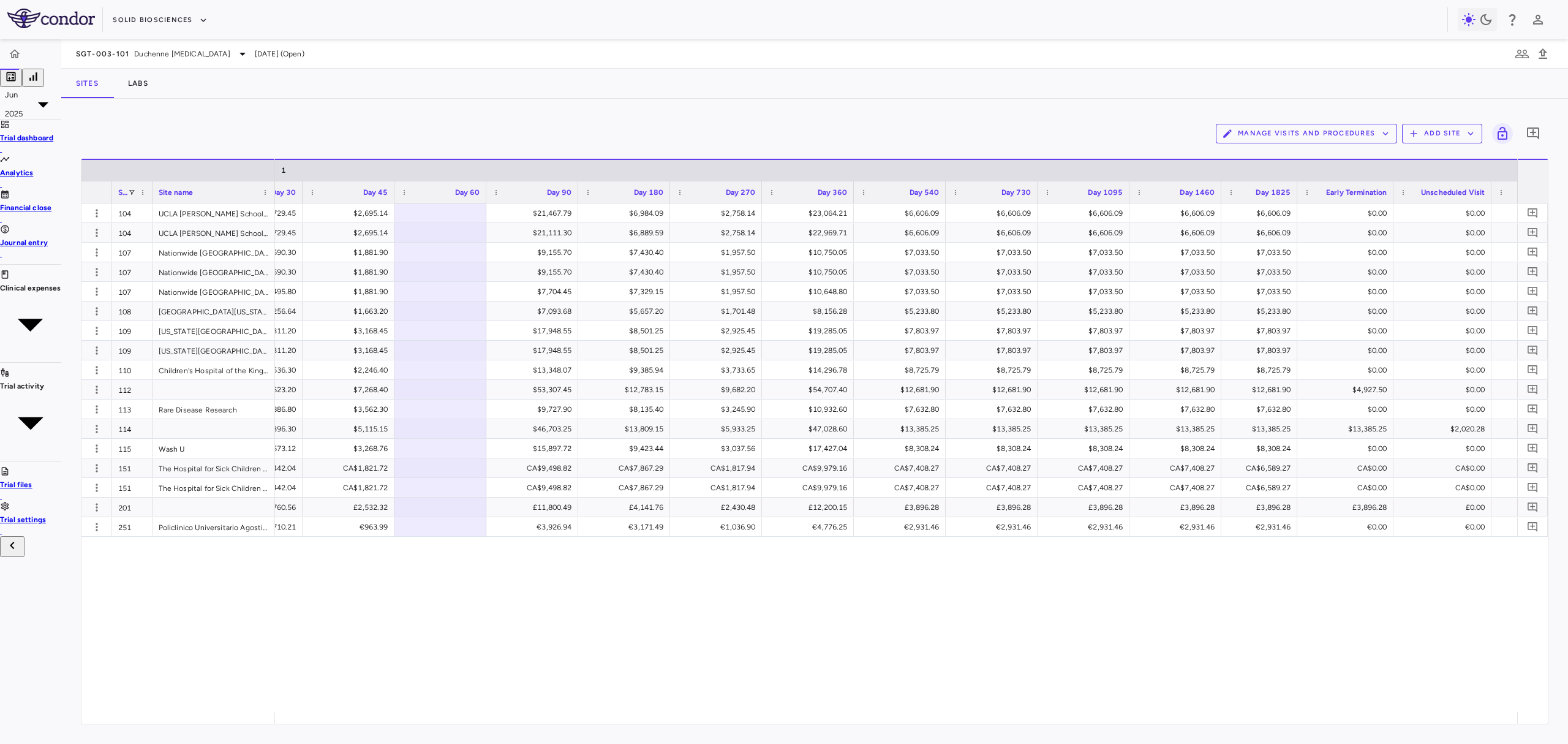
scroll to position [0, 2955]
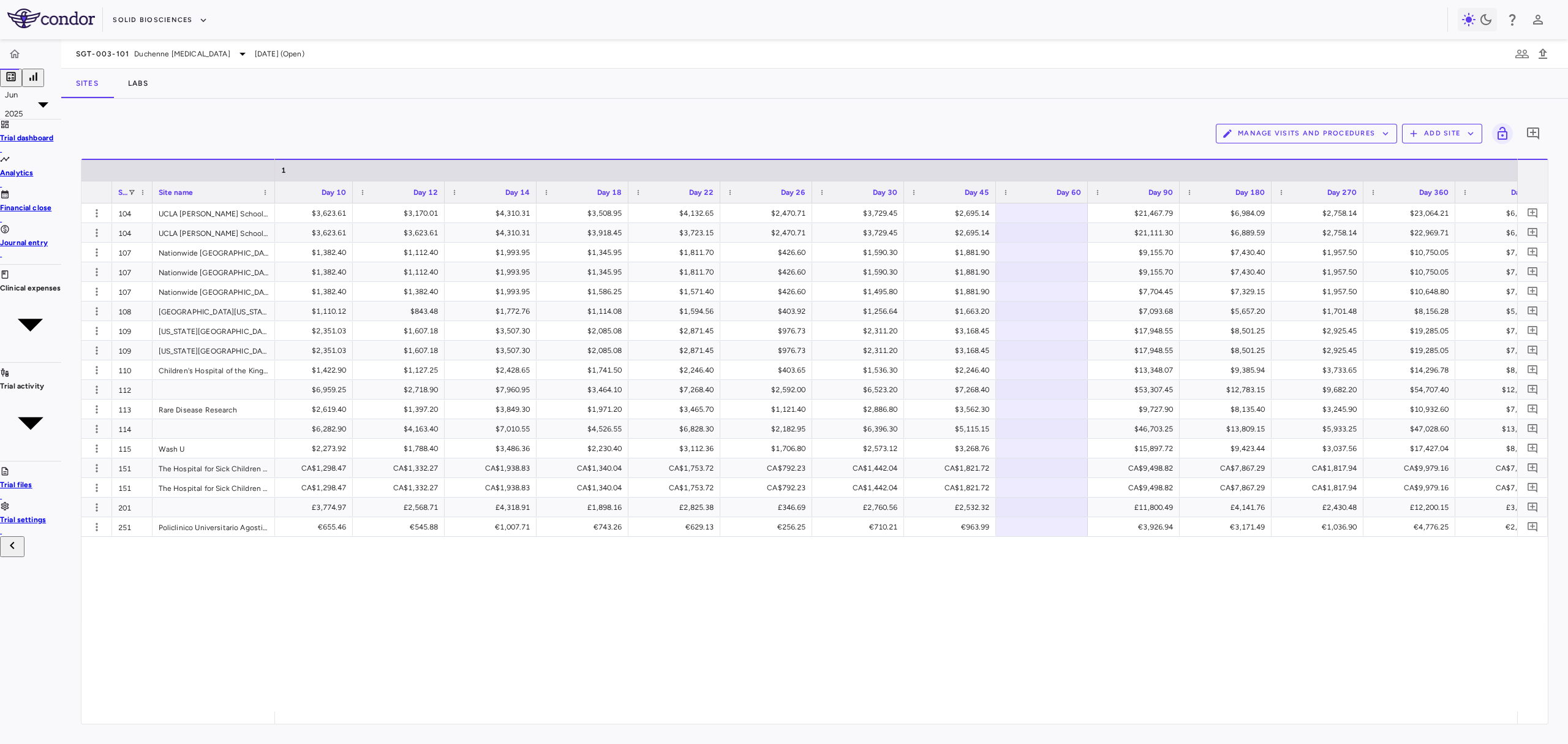
click at [1351, 136] on button "Manage Visits and Procedures" at bounding box center [1306, 133] width 181 height 19
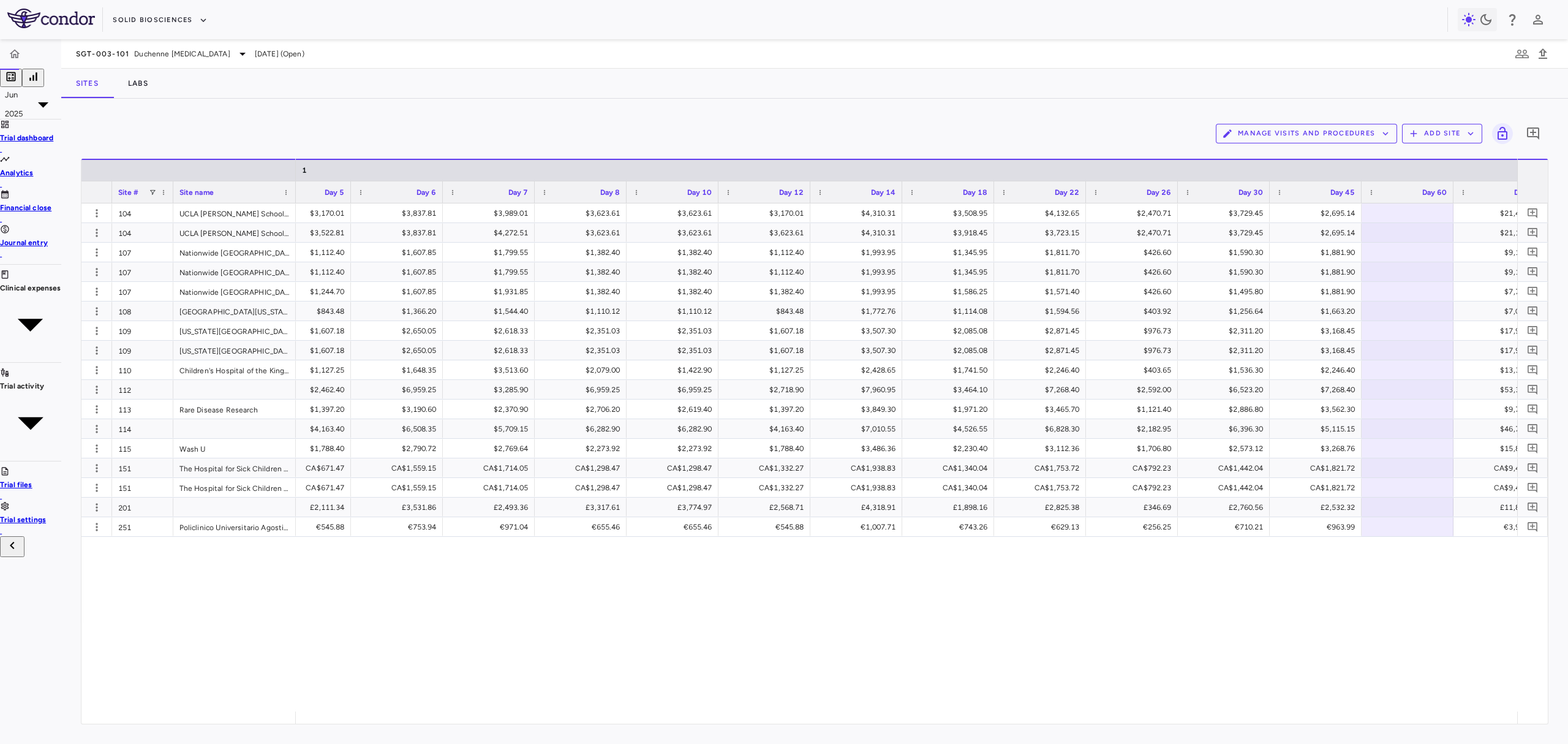
type input "*"
type input "**********"
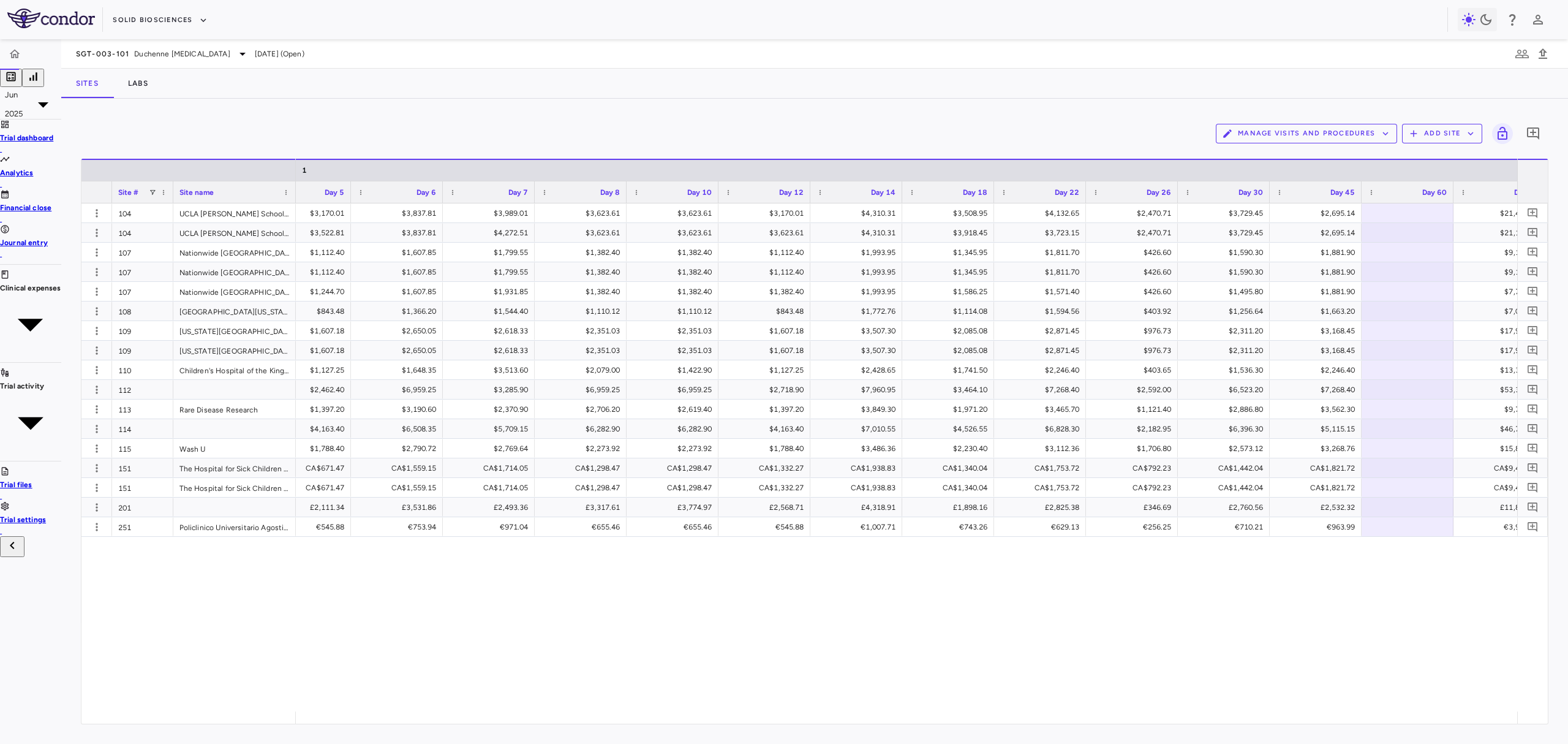
type input "******"
type input "**********"
type input "*****"
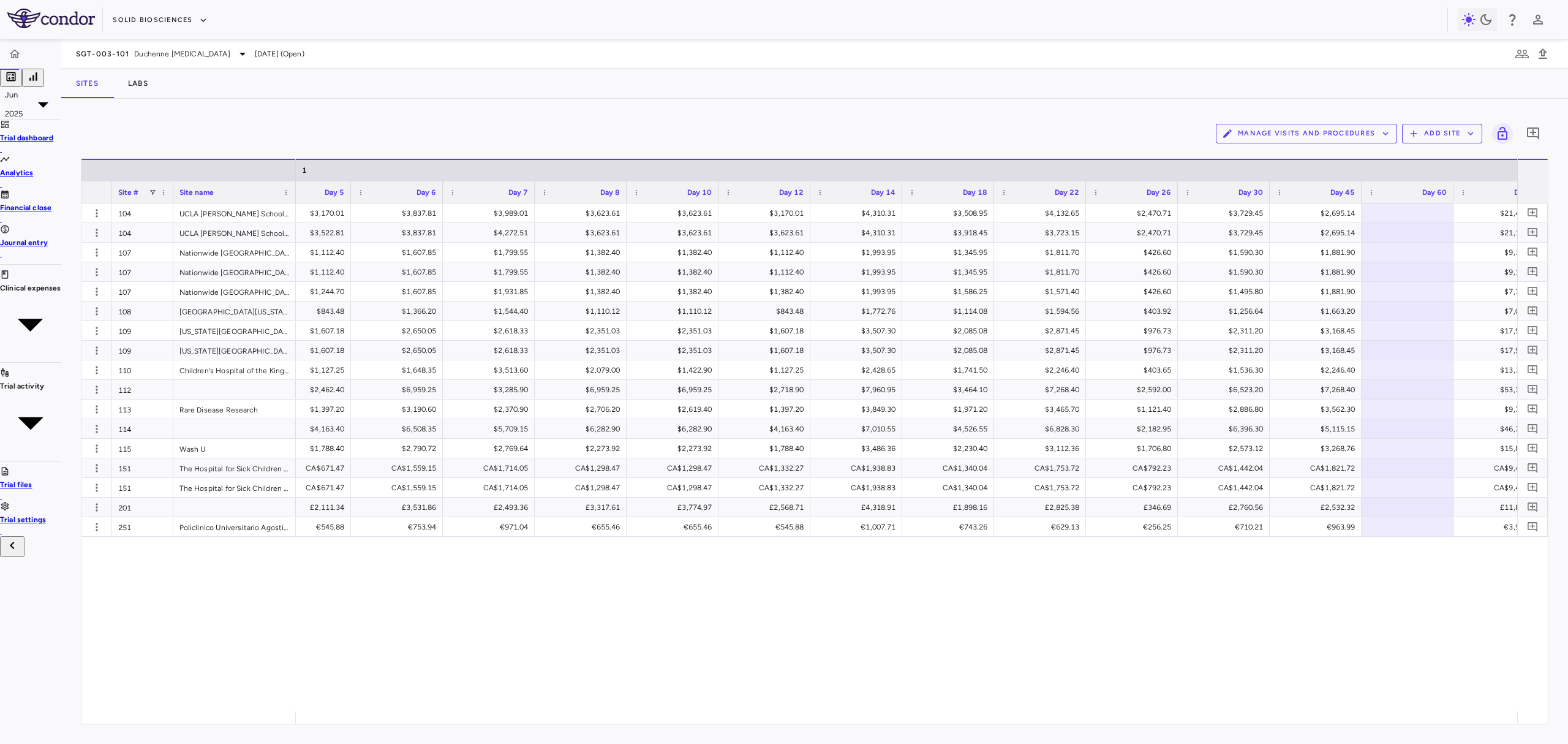
type input "*****"
type input "******"
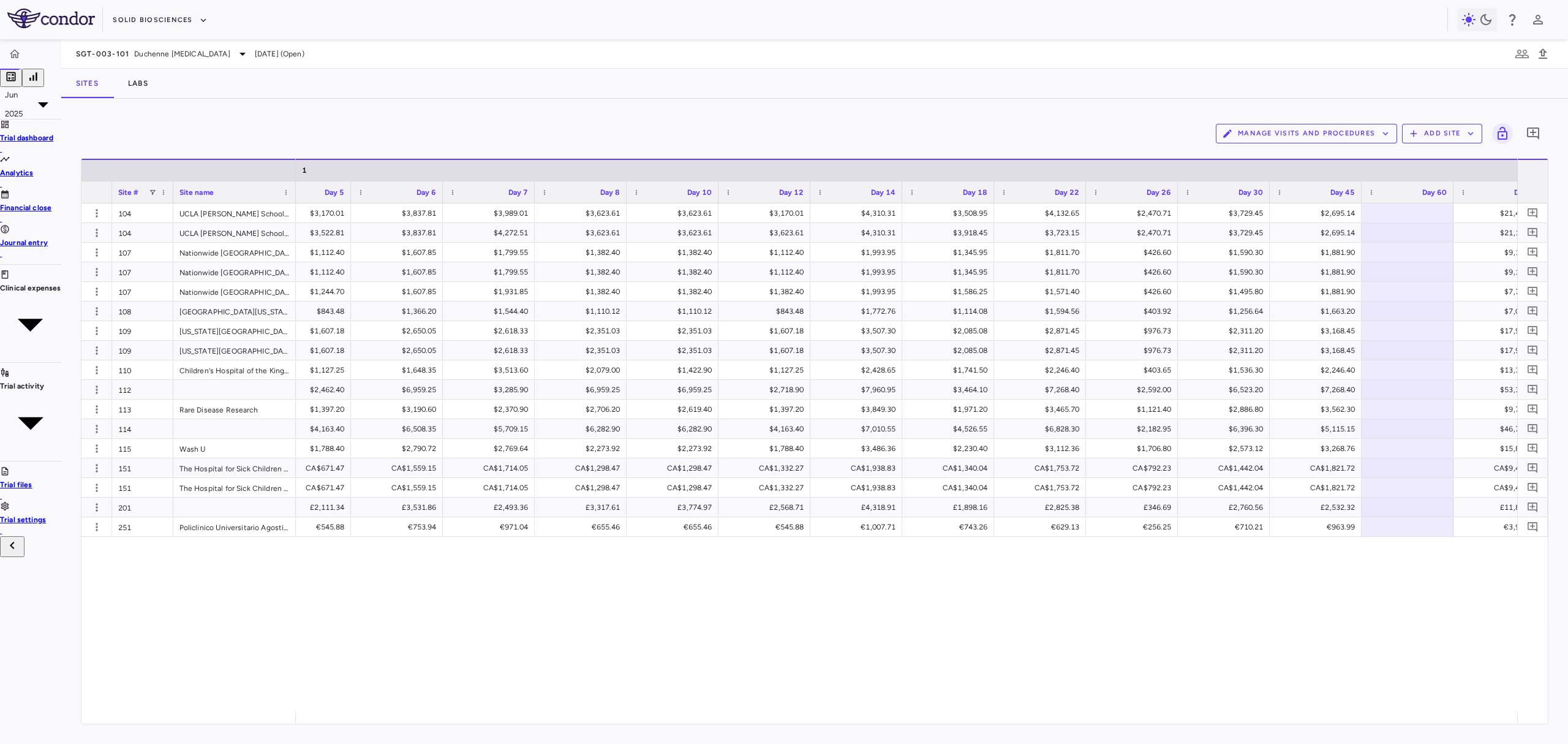
type input "******"
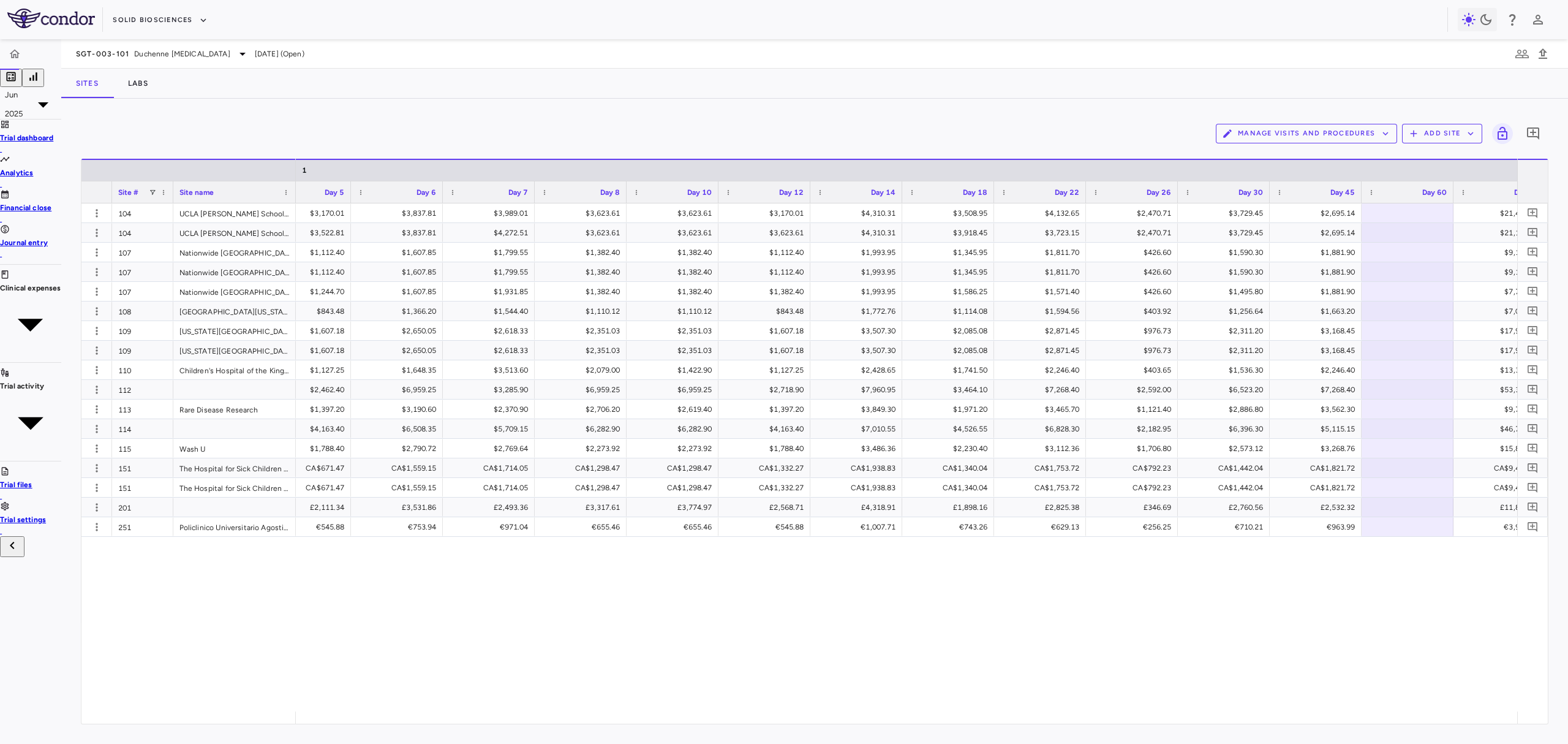
type input "******"
type input "*******"
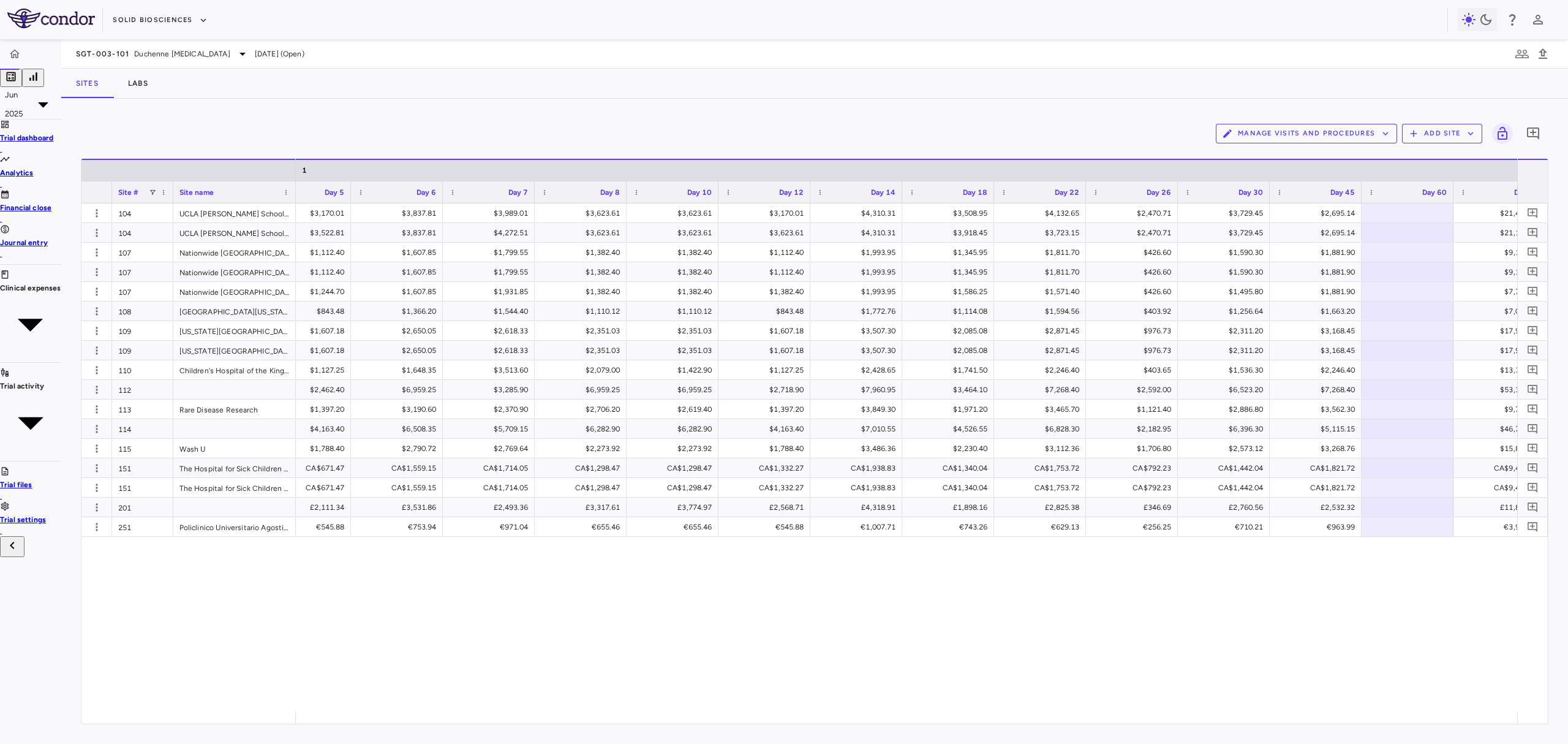
type input "**********"
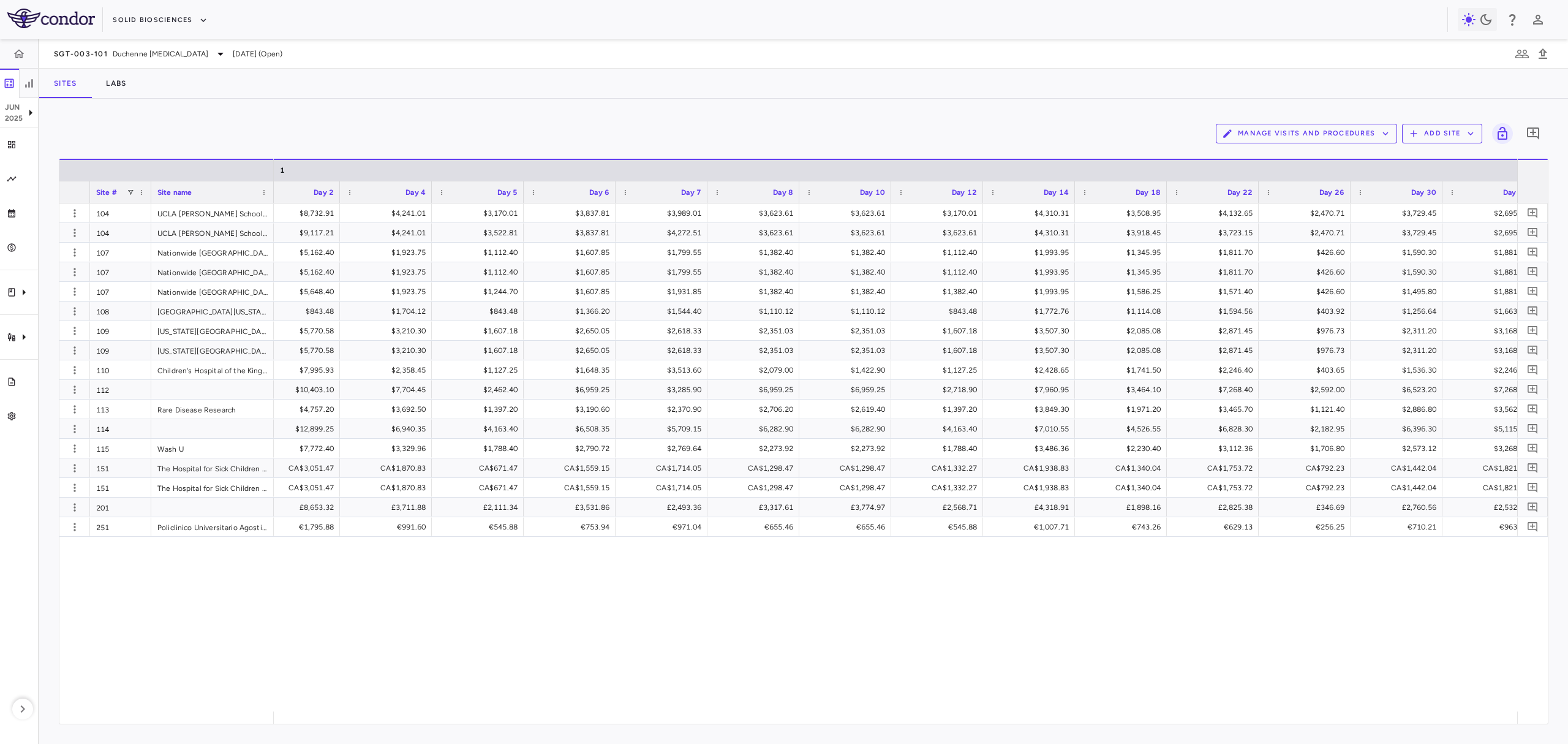
scroll to position [0, 2419]
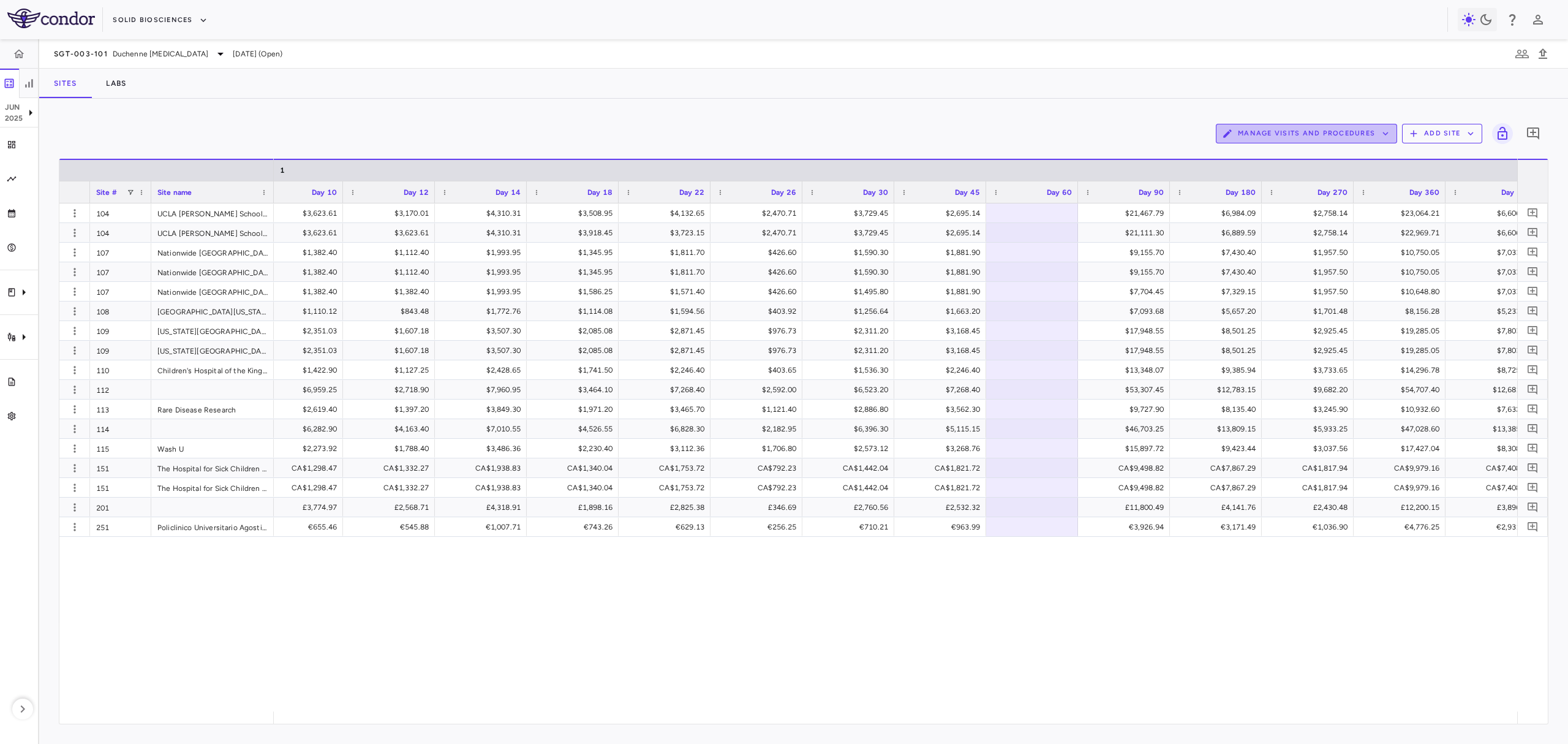
click at [1329, 138] on button "Manage Visits and Procedures" at bounding box center [1306, 133] width 181 height 19
click at [1304, 160] on li "Visit Schedules" at bounding box center [1293, 157] width 130 height 19
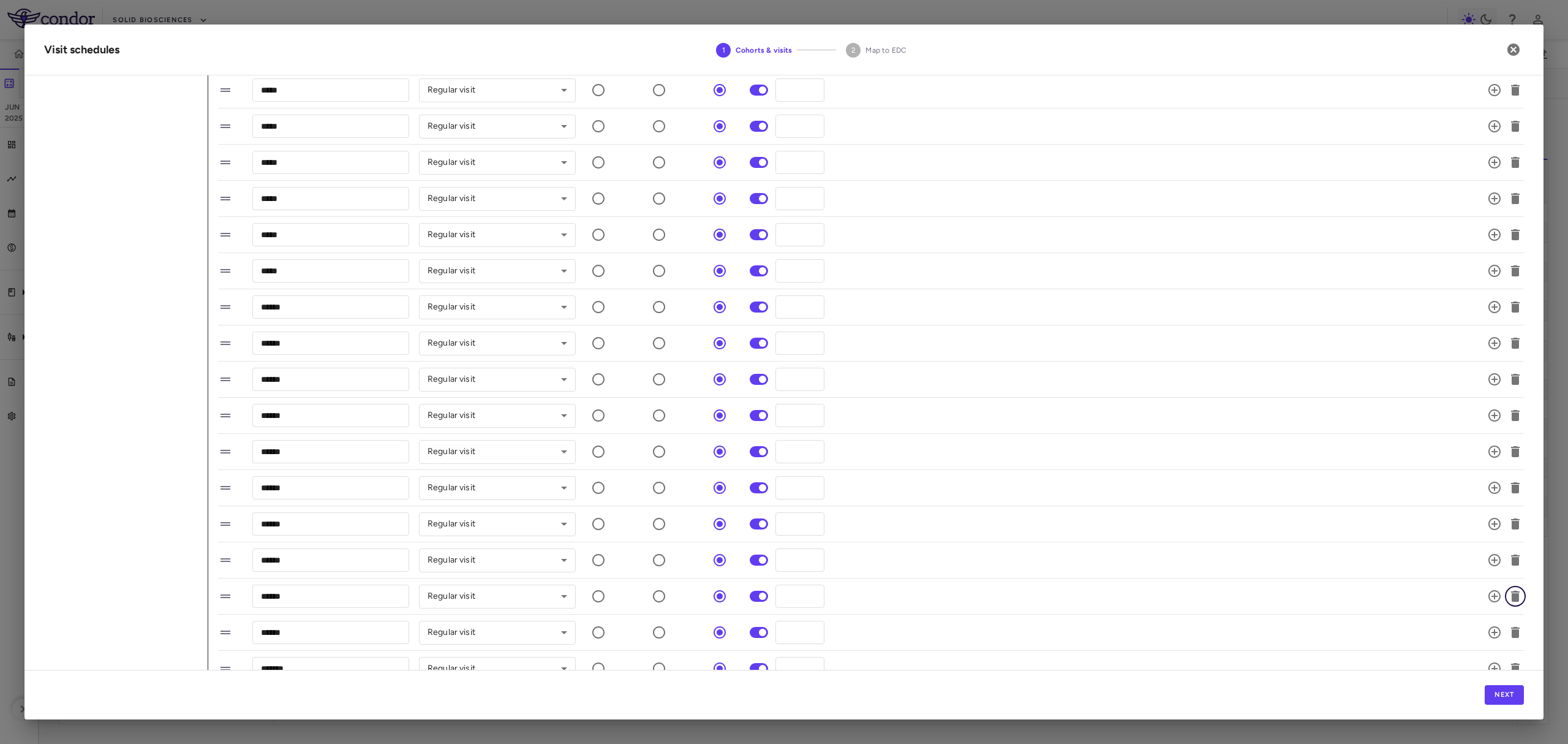
click at [1511, 596] on icon "button" at bounding box center [1515, 596] width 9 height 11
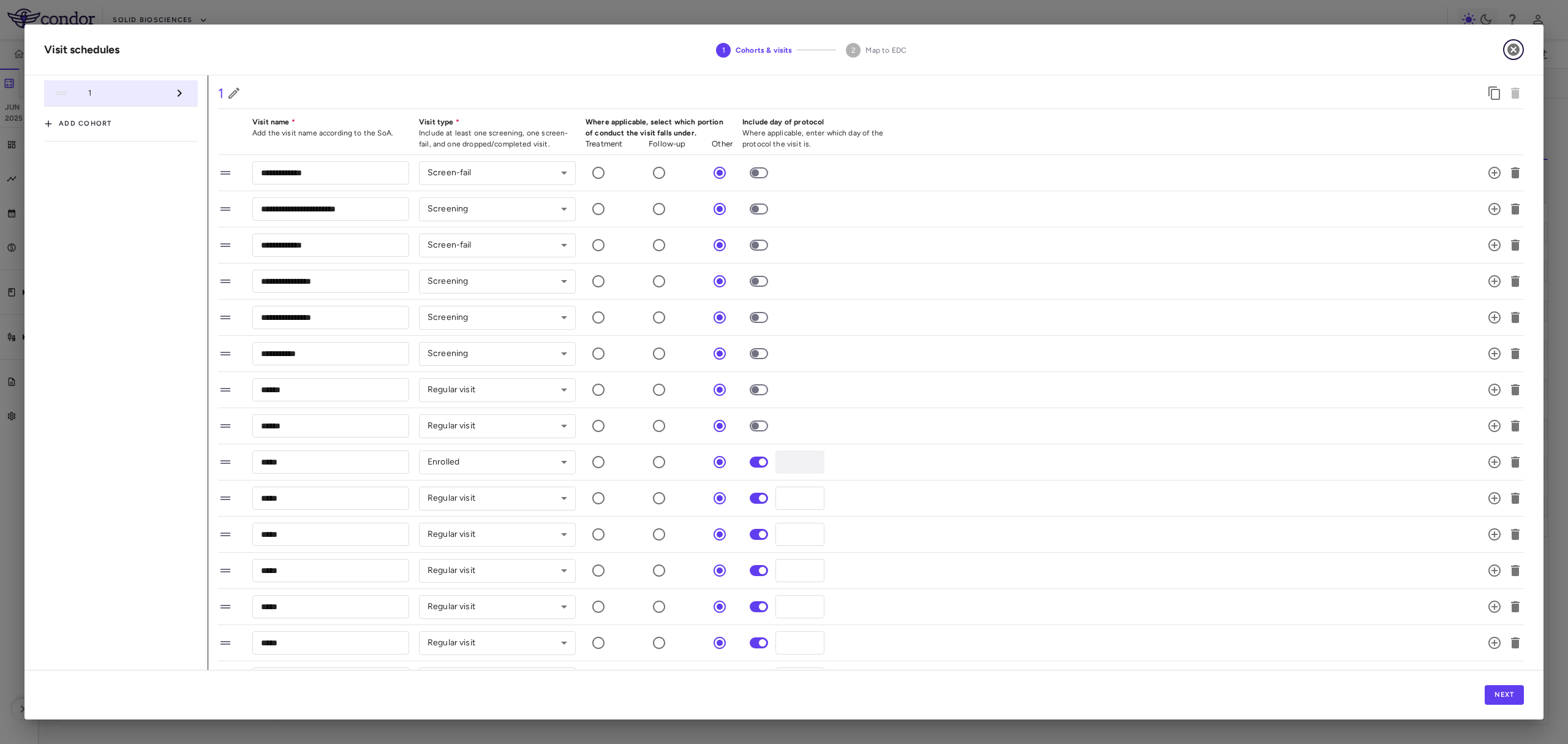
click at [1513, 54] on icon "button" at bounding box center [1513, 49] width 12 height 12
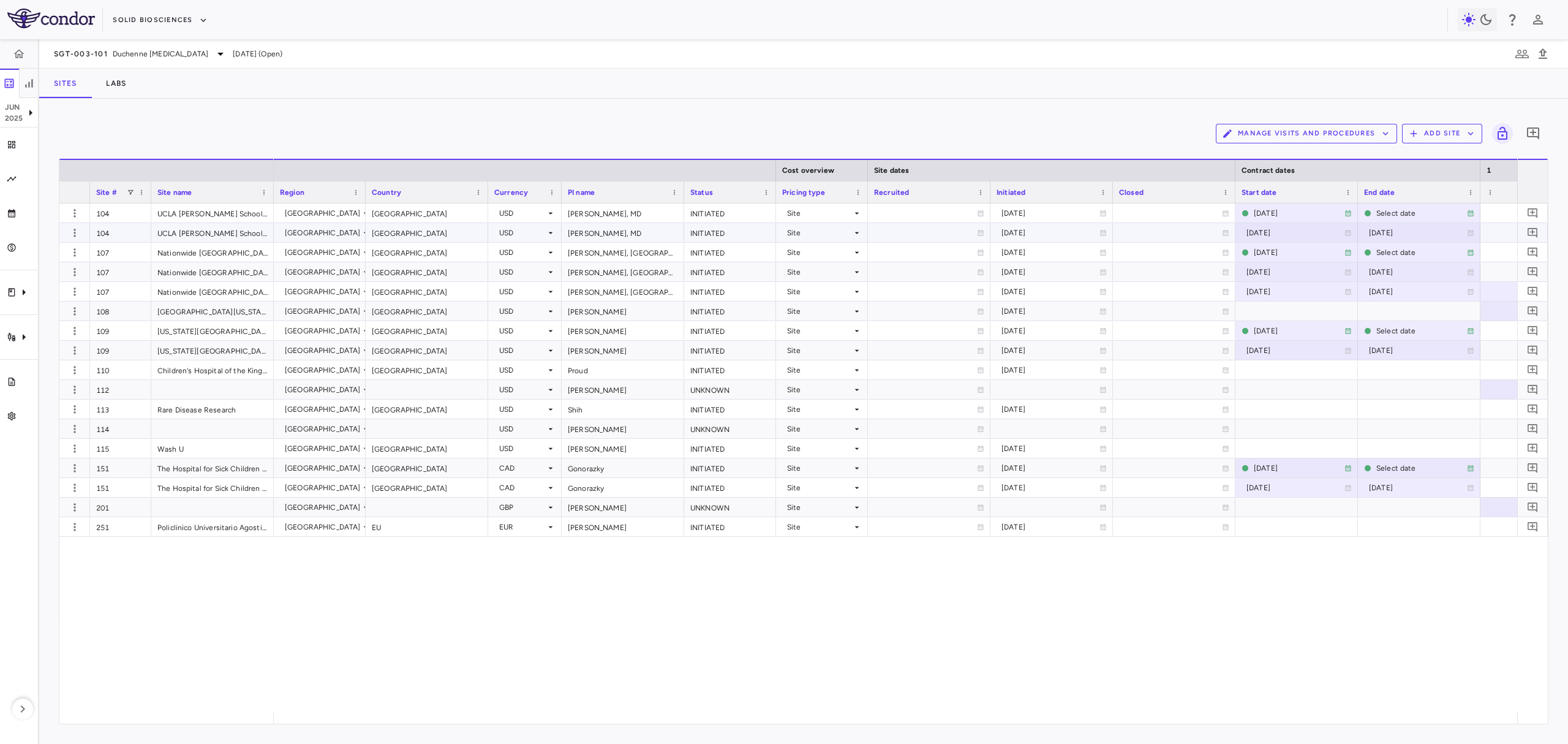
click at [437, 230] on div "[GEOGRAPHIC_DATA]" at bounding box center [427, 232] width 123 height 19
click at [419, 334] on div "[GEOGRAPHIC_DATA]" at bounding box center [427, 330] width 123 height 19
drag, startPoint x: 415, startPoint y: 388, endPoint x: 416, endPoint y: 408, distance: 20.0
click at [415, 388] on div at bounding box center [427, 389] width 123 height 19
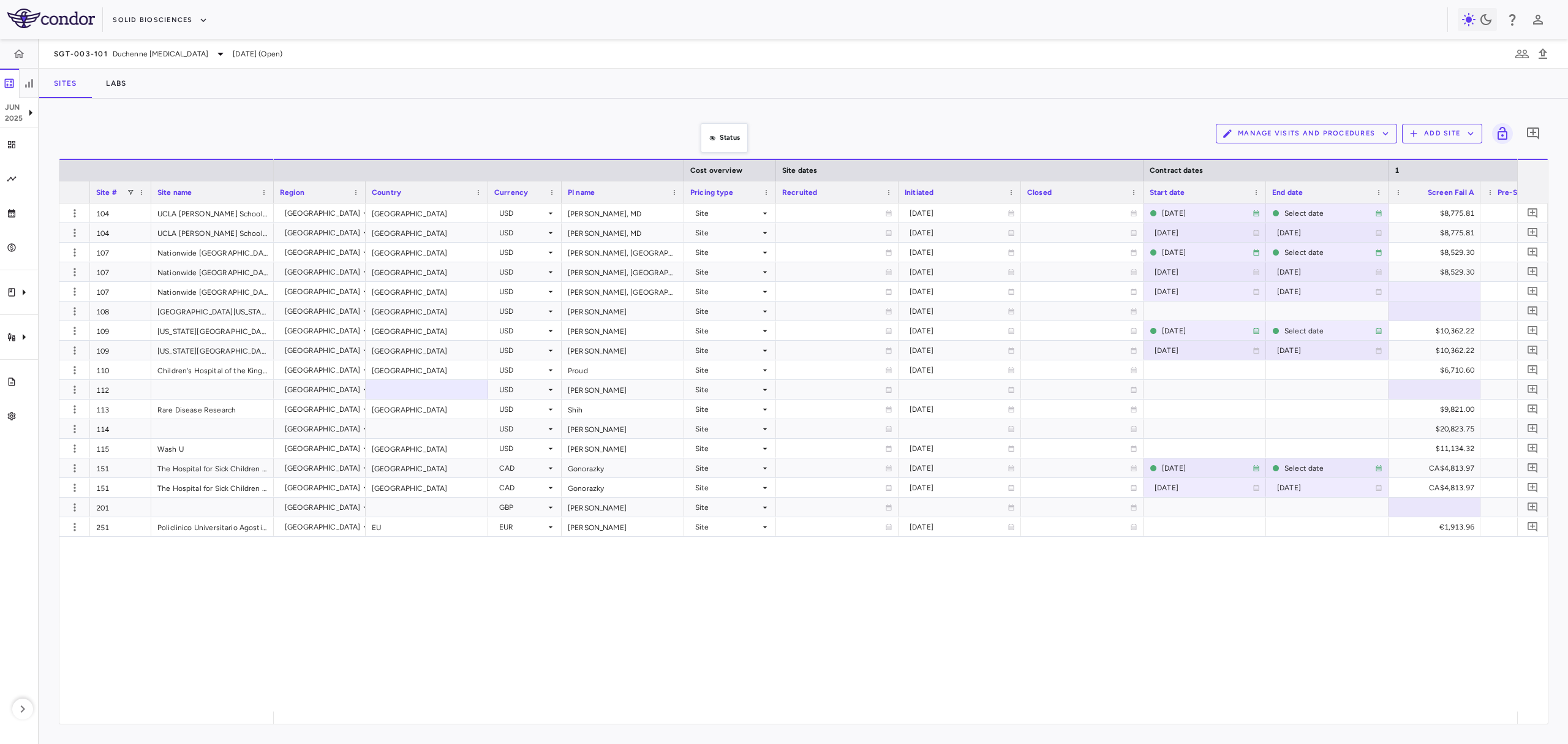
drag, startPoint x: 726, startPoint y: 192, endPoint x: 706, endPoint y: 130, distance: 65.1
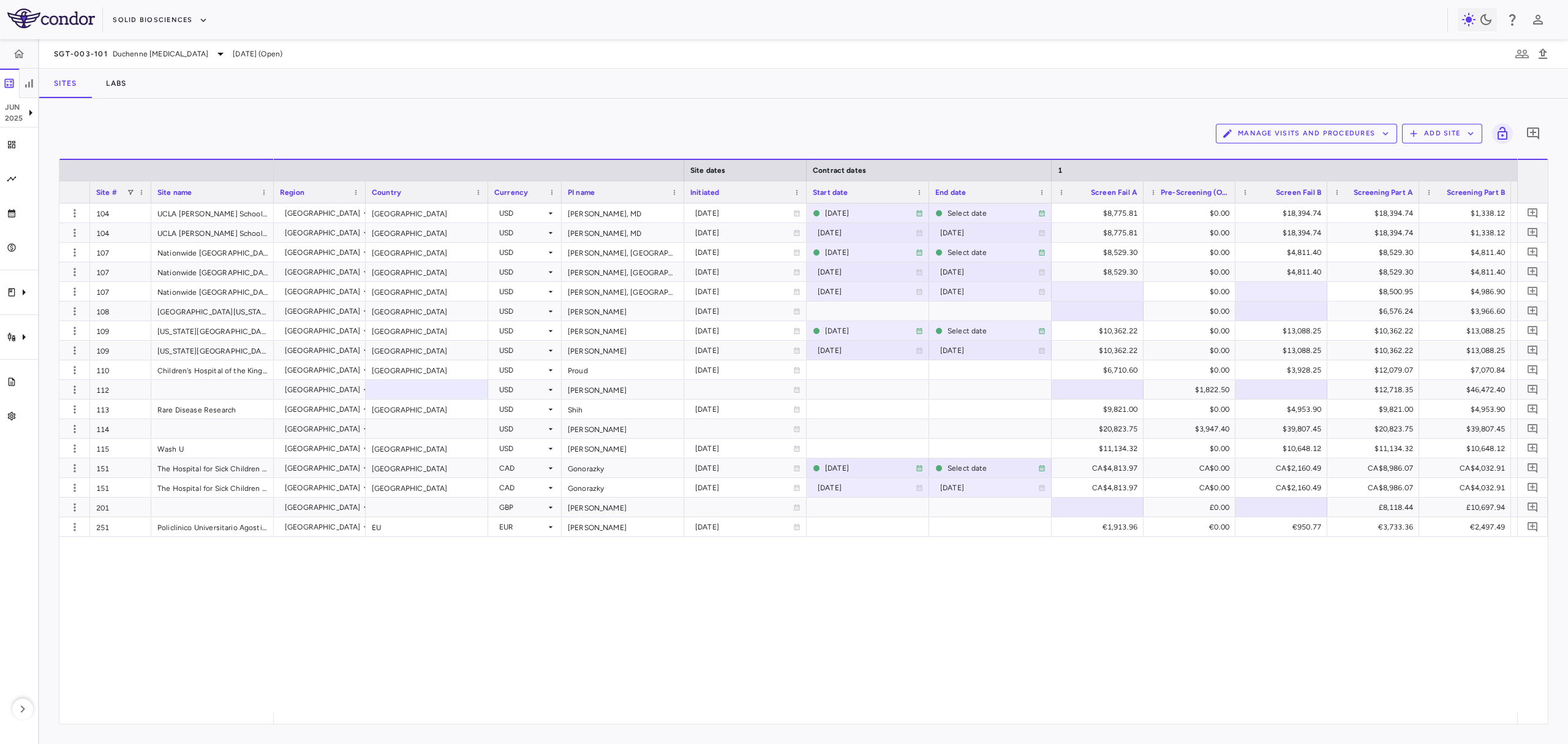
click at [927, 191] on div at bounding box center [928, 191] width 5 height 22
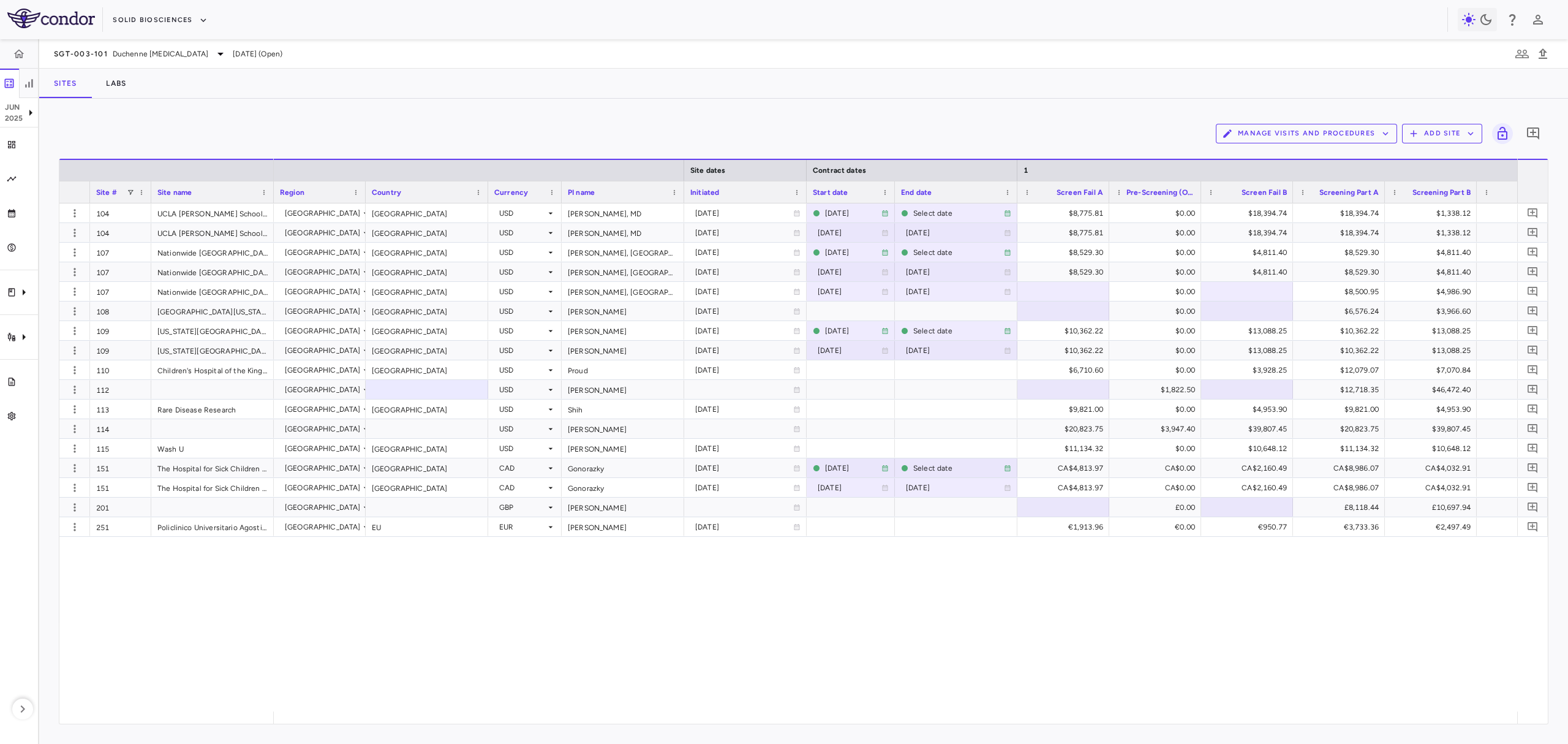
click at [1014, 191] on div at bounding box center [1016, 191] width 5 height 22
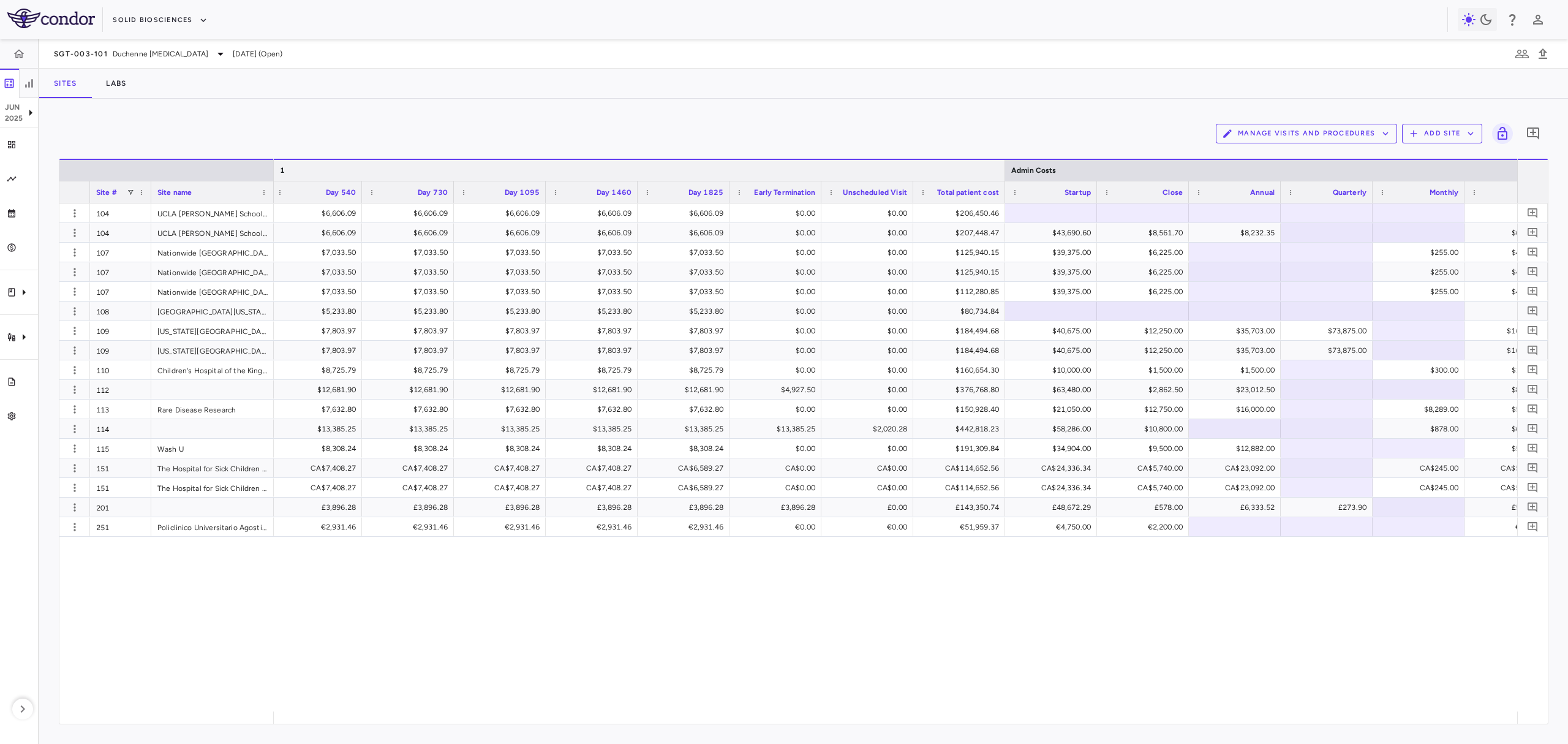
click at [1002, 173] on div at bounding box center [1004, 171] width 5 height 21
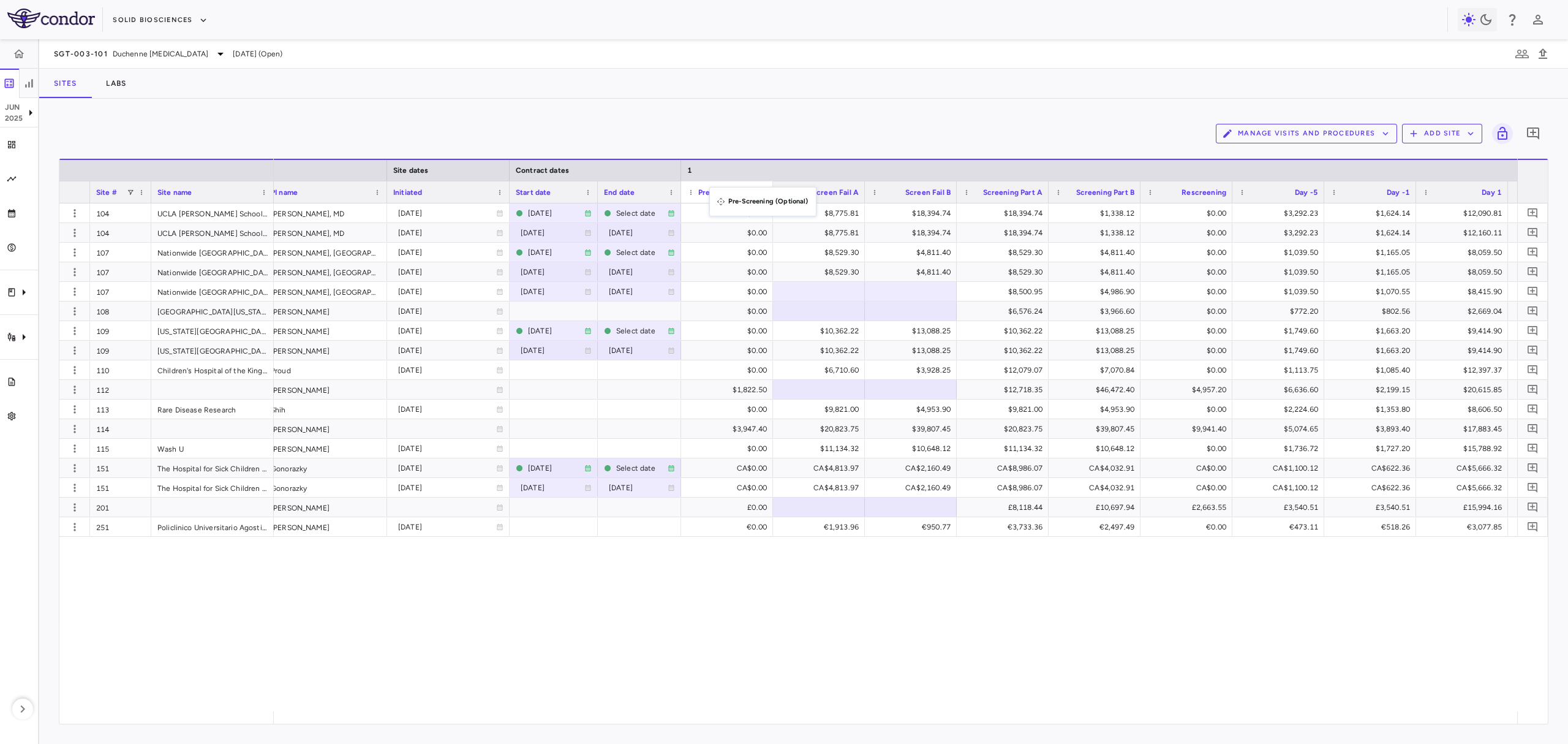
drag, startPoint x: 816, startPoint y: 191, endPoint x: 716, endPoint y: 194, distance: 100.0
click at [853, 211] on div "$8,775.81" at bounding box center [821, 213] width 74 height 19
click at [989, 214] on div "$8,775.81" at bounding box center [1005, 213] width 74 height 19
drag, startPoint x: 507, startPoint y: 177, endPoint x: 453, endPoint y: 179, distance: 54.0
click at [506, 179] on div at bounding box center [509, 171] width 5 height 21
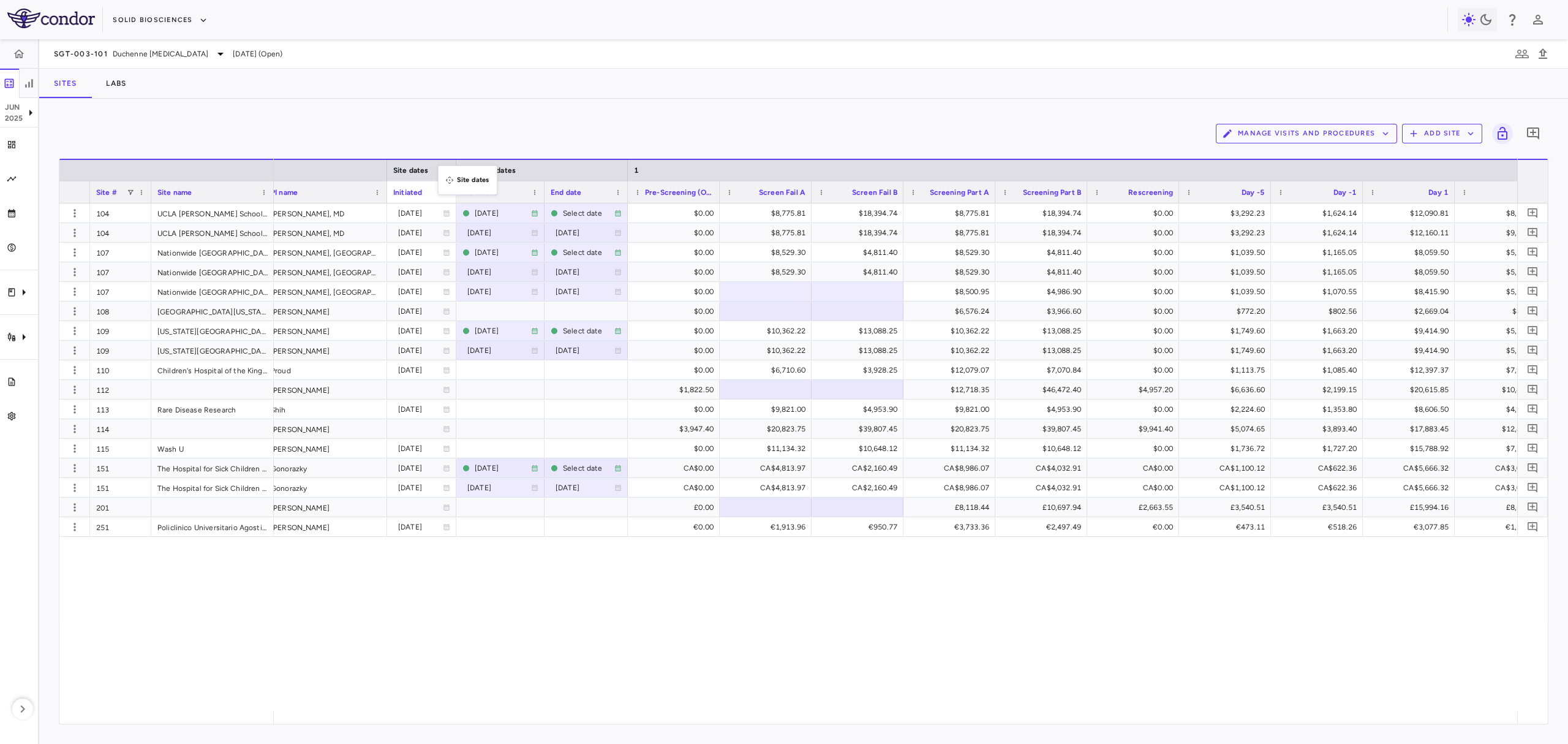
drag, startPoint x: 451, startPoint y: 174, endPoint x: 444, endPoint y: 173, distance: 7.1
click at [461, 174] on div at bounding box center [460, 171] width 5 height 21
click at [768, 287] on div at bounding box center [770, 291] width 80 height 18
click at [436, 599] on div "United States USD Perry Shieh, MD 2024-04-23 2024-08-05 Select date $0.00 $8,77…" at bounding box center [896, 457] width 1243 height 508
click at [931, 390] on div "$12,718.35" at bounding box center [957, 390] width 74 height 19
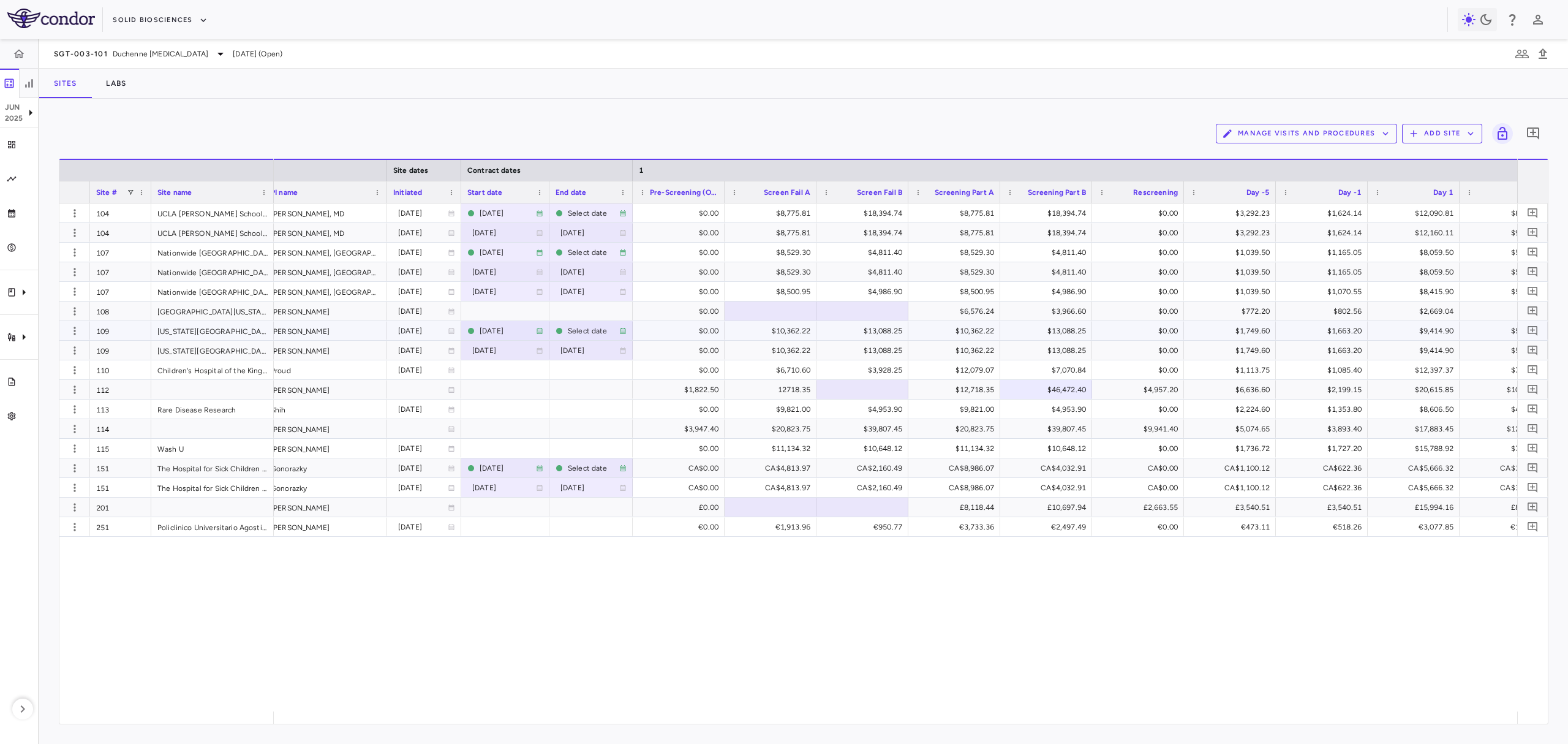
scroll to position [0, 264]
